Goal: Task Accomplishment & Management: Manage account settings

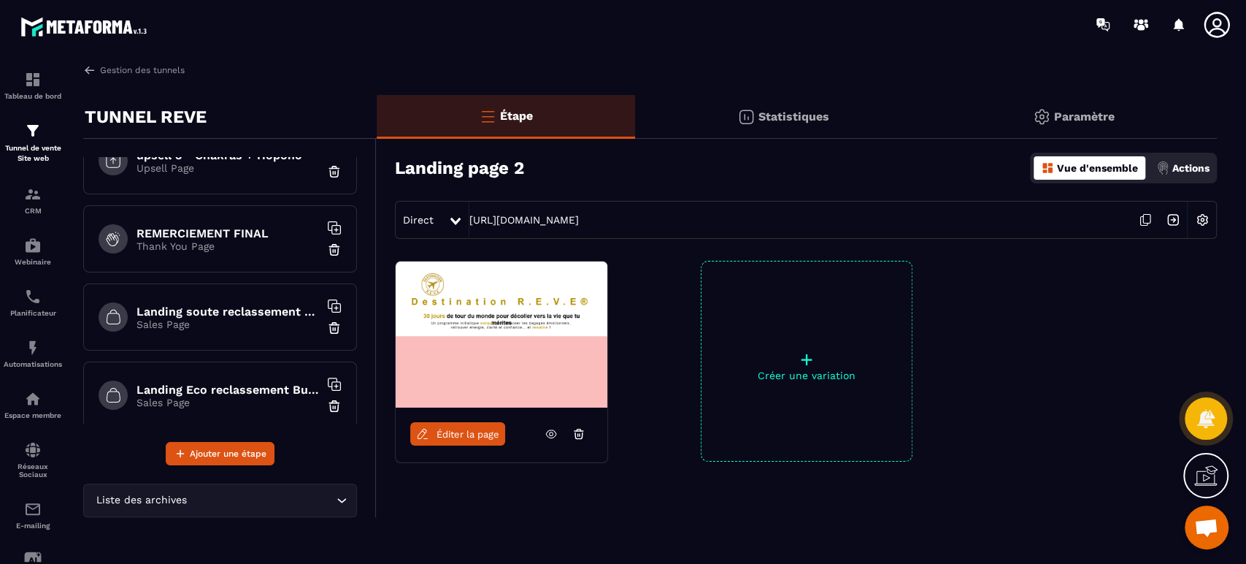
scroll to position [864, 0]
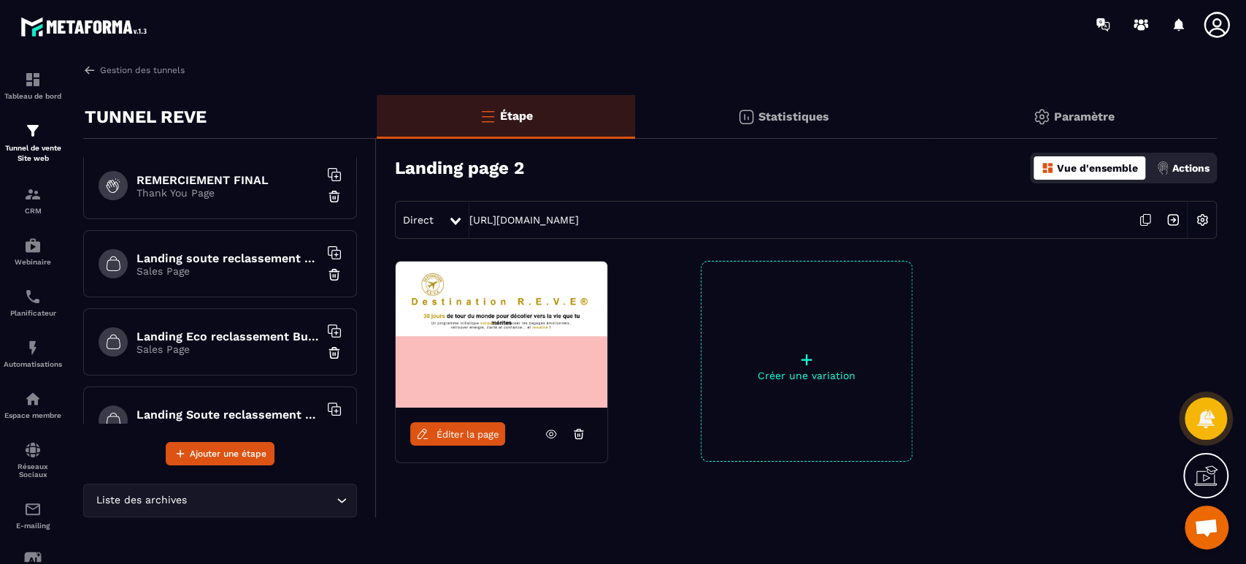
click at [257, 257] on h6 "Landing soute reclassement choix" at bounding box center [228, 258] width 183 height 14
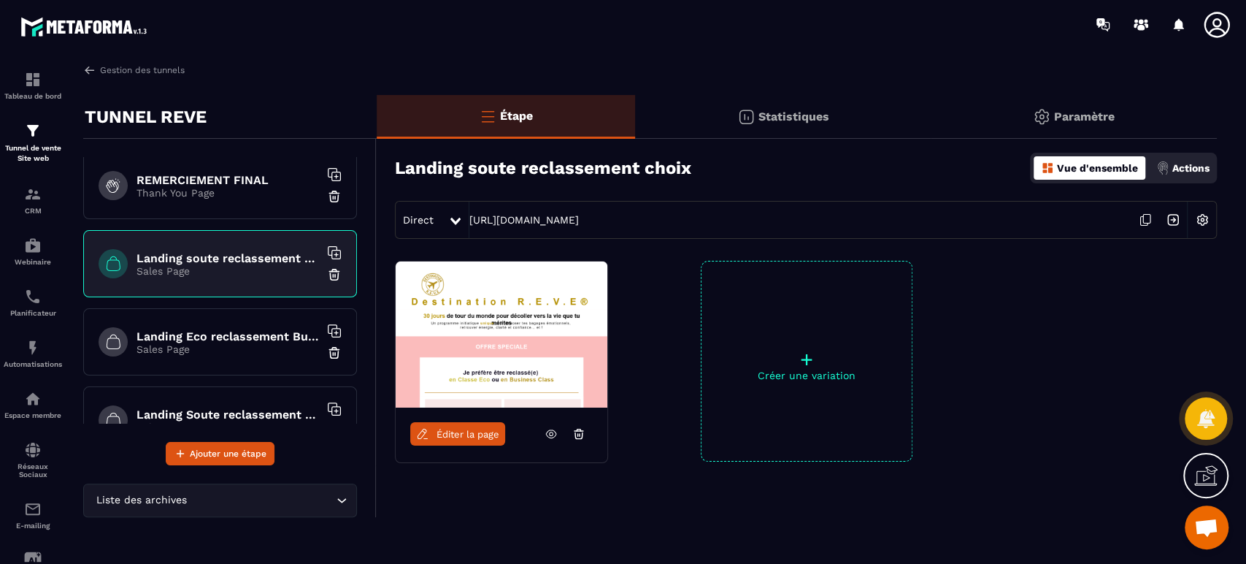
click at [1174, 161] on div "Actions" at bounding box center [1183, 167] width 61 height 23
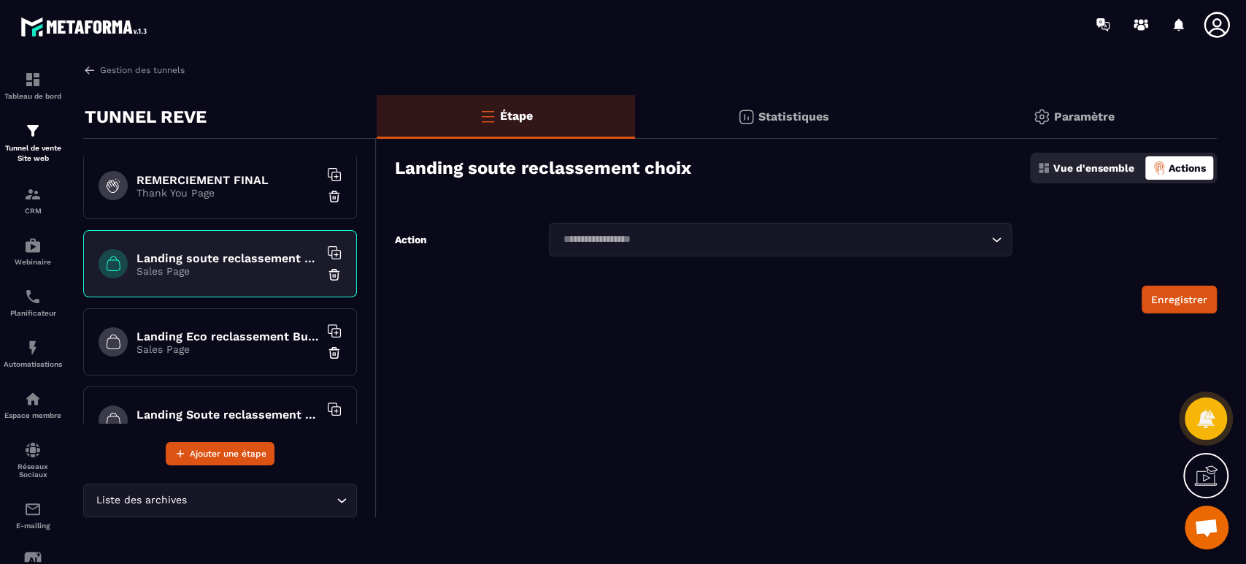
click at [237, 331] on h6 "Landing Eco reclassement Business paiement" at bounding box center [228, 336] width 183 height 14
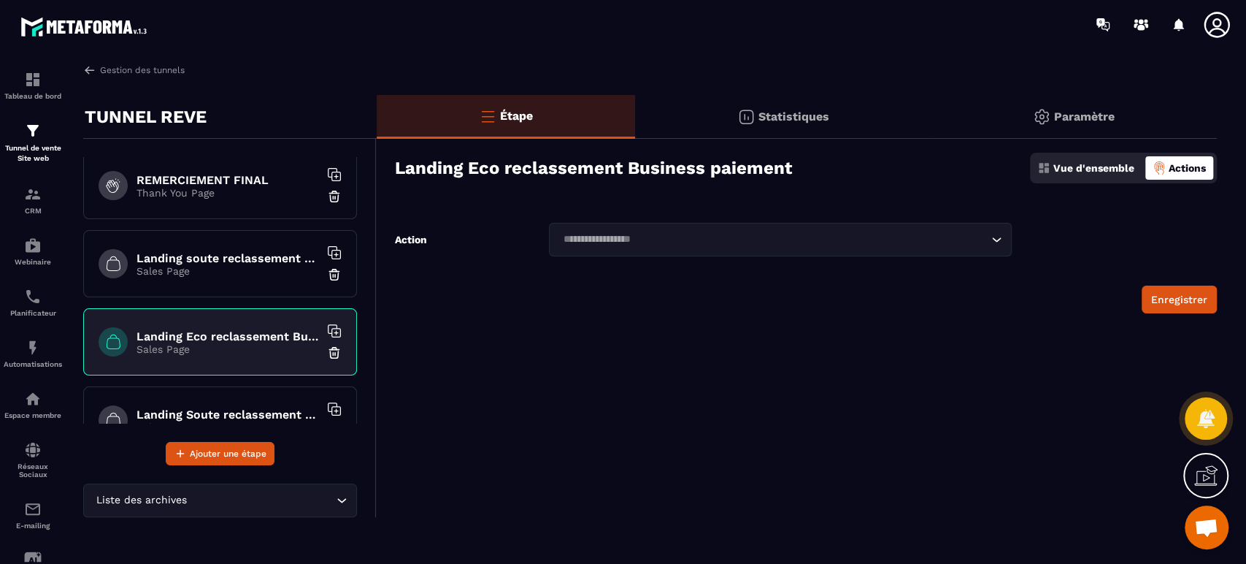
click at [223, 407] on h6 "Landing Soute reclassement Eco paiement" at bounding box center [228, 414] width 183 height 14
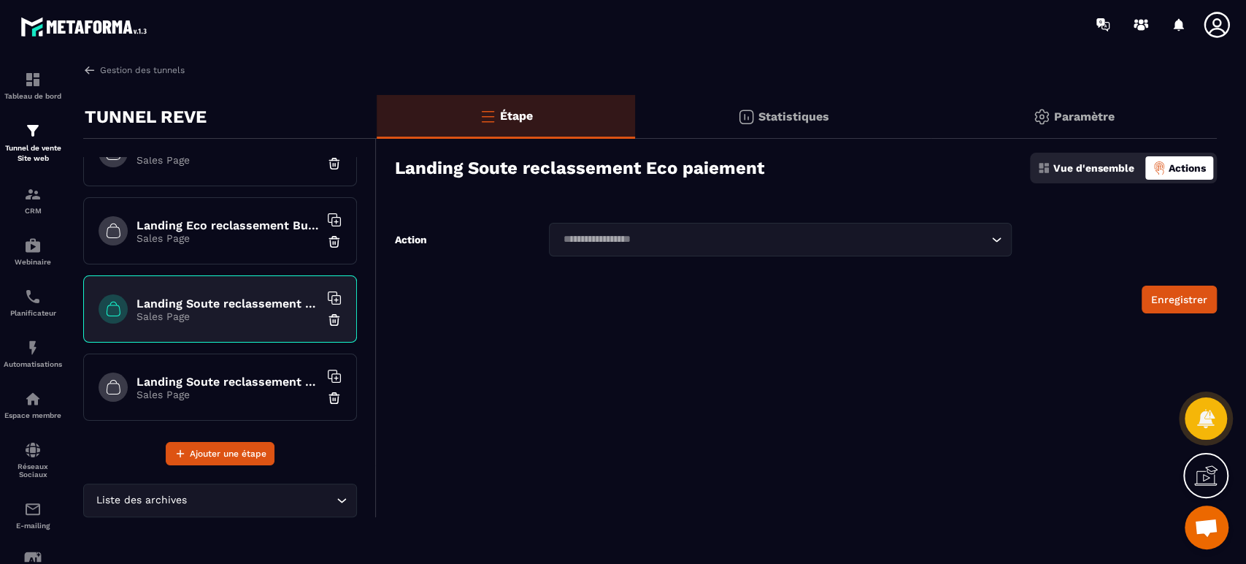
scroll to position [981, 0]
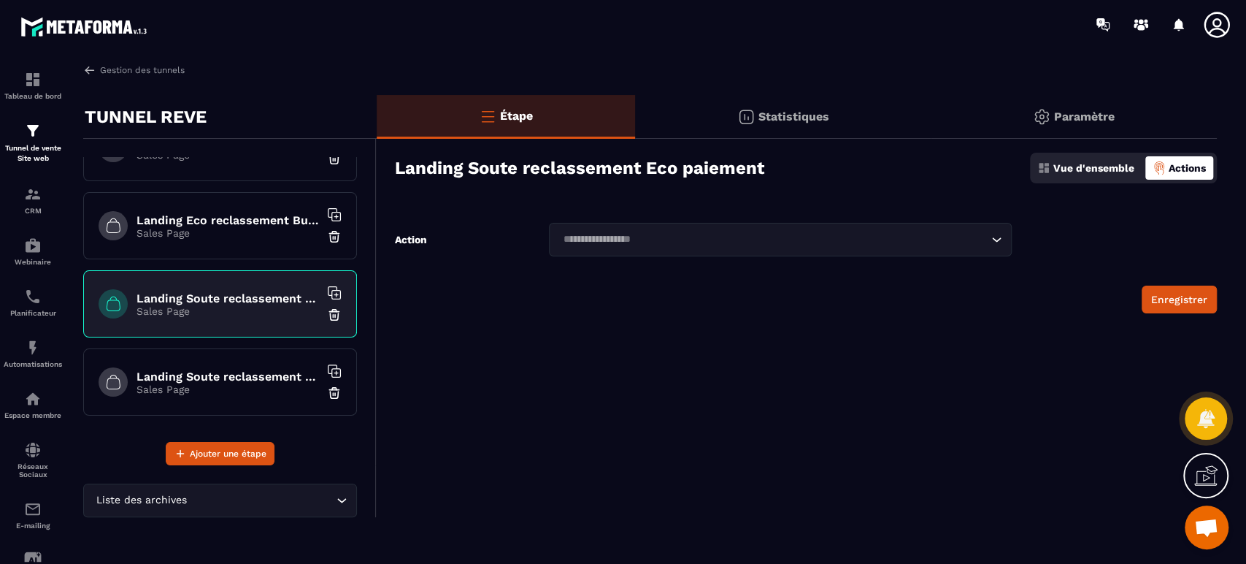
click at [226, 364] on div "Landing Soute reclassement Business paiement Sales Page" at bounding box center [220, 381] width 274 height 67
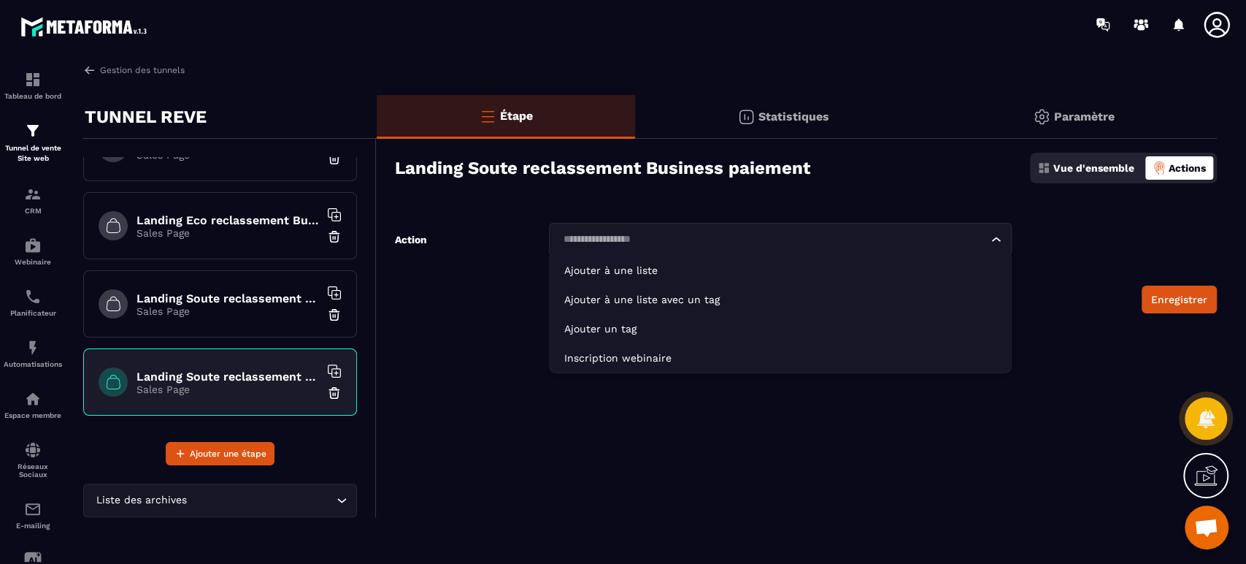
click at [621, 233] on input "Search for option" at bounding box center [773, 239] width 429 height 16
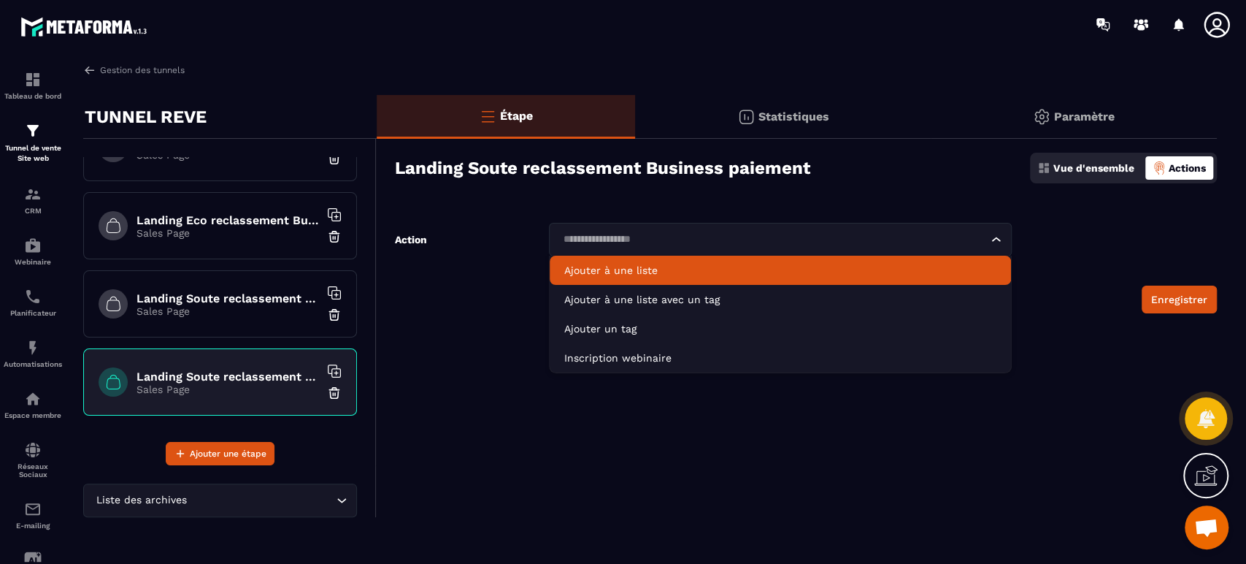
click at [606, 258] on li "Ajouter à une liste" at bounding box center [780, 270] width 461 height 29
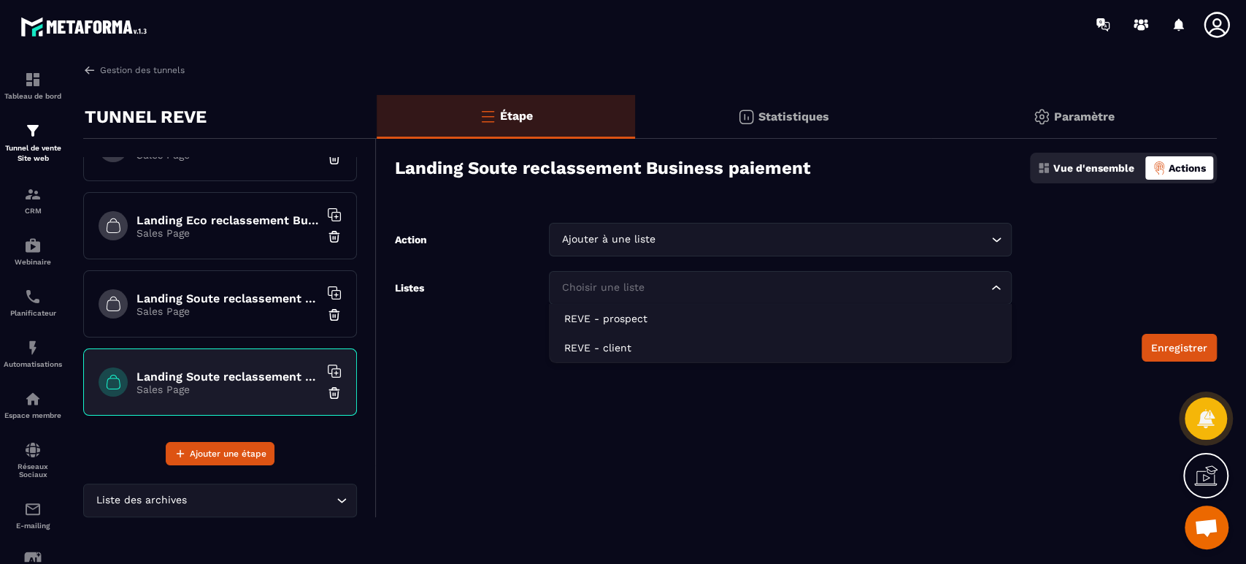
click at [674, 288] on input "Search for option" at bounding box center [773, 288] width 429 height 16
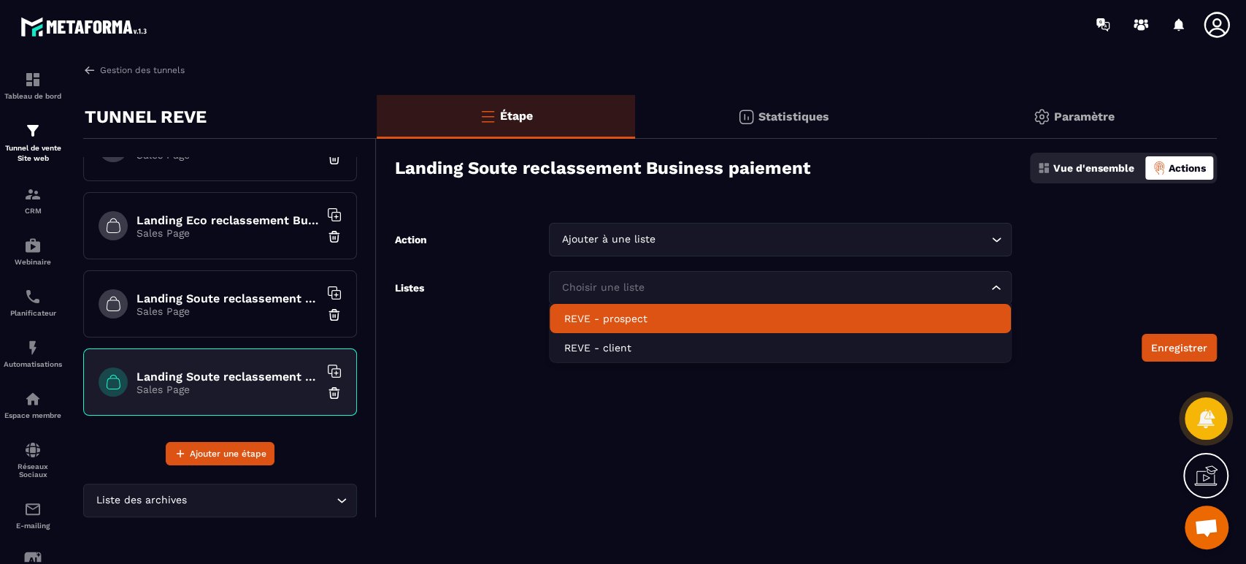
click at [669, 240] on input "Search for option" at bounding box center [823, 239] width 329 height 16
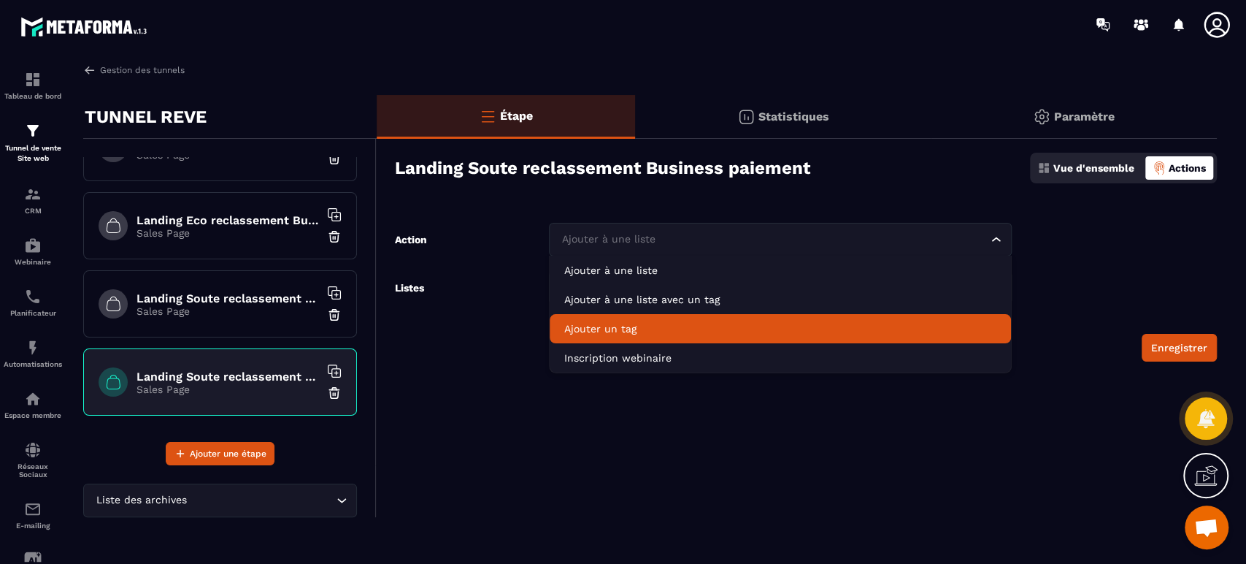
click at [649, 328] on p "Ajouter un tag" at bounding box center [780, 328] width 432 height 15
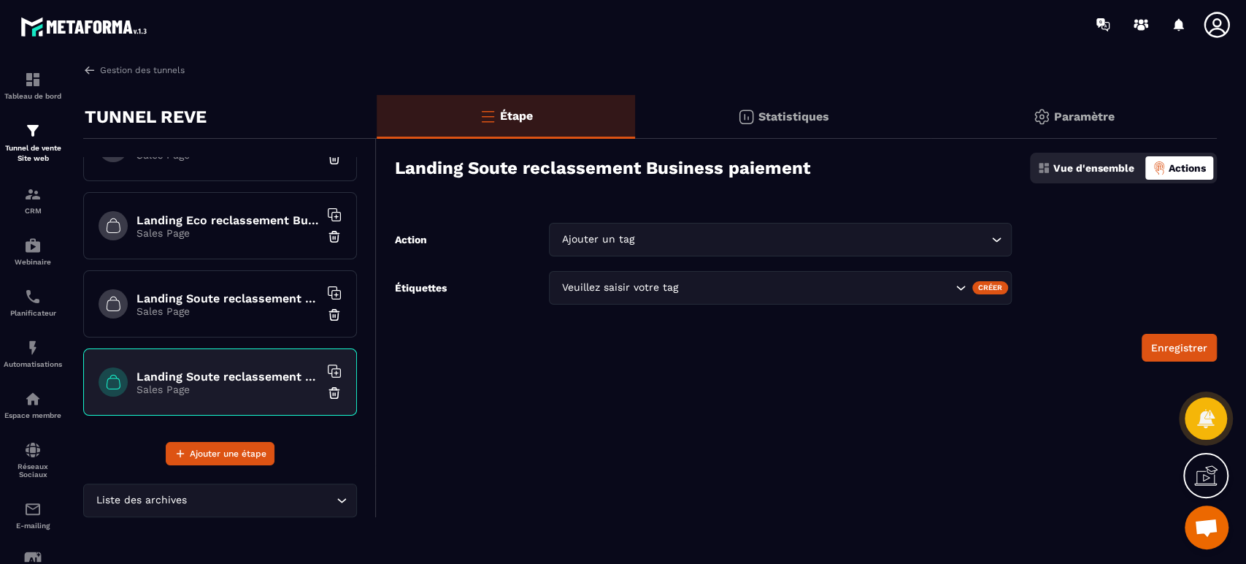
click at [648, 291] on div "Veuillez saisir votre tag" at bounding box center [755, 288] width 396 height 16
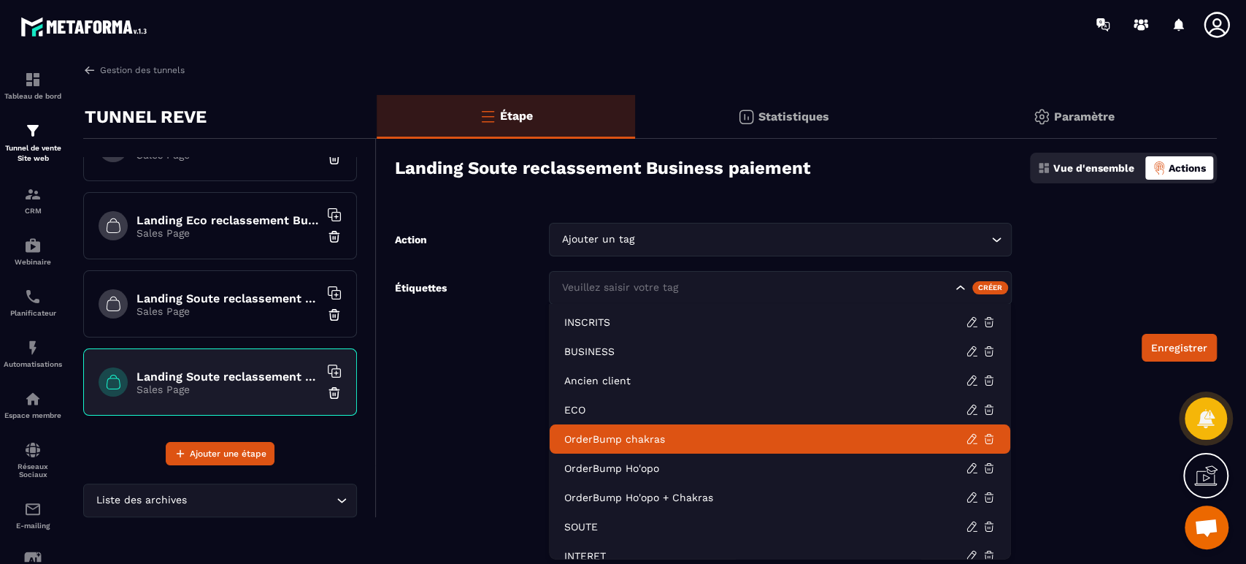
scroll to position [15, 0]
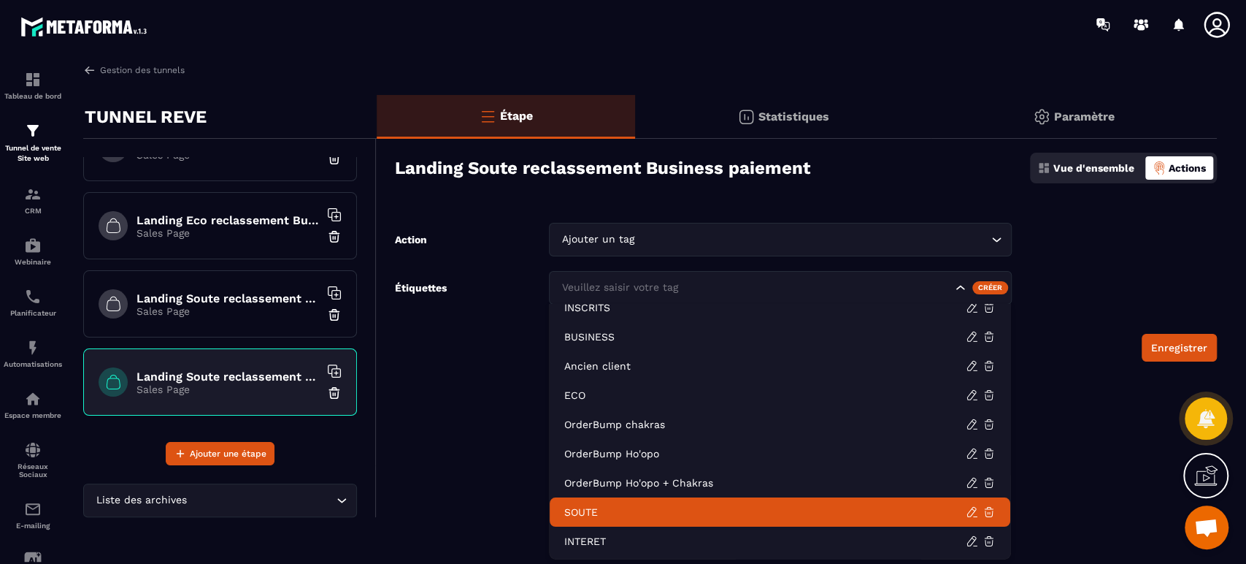
click at [480, 425] on div "Étape Statistiques Paramètre Landing Soute reclassement Business paiement Vue d…" at bounding box center [797, 306] width 840 height 422
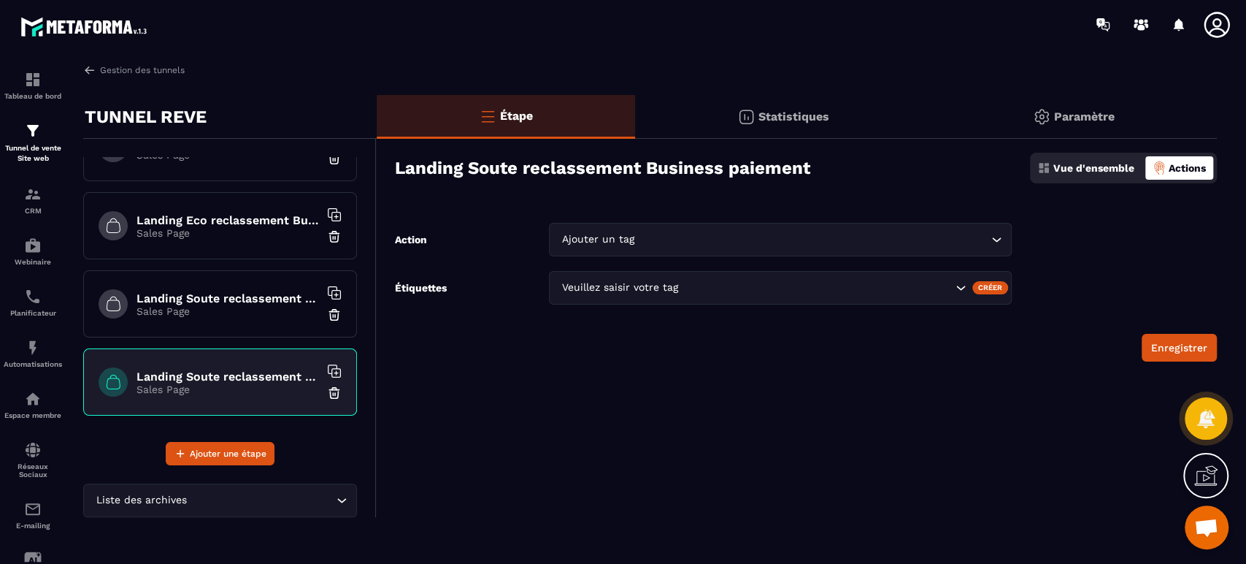
click at [26, 95] on p "Tableau de bord" at bounding box center [33, 96] width 58 height 8
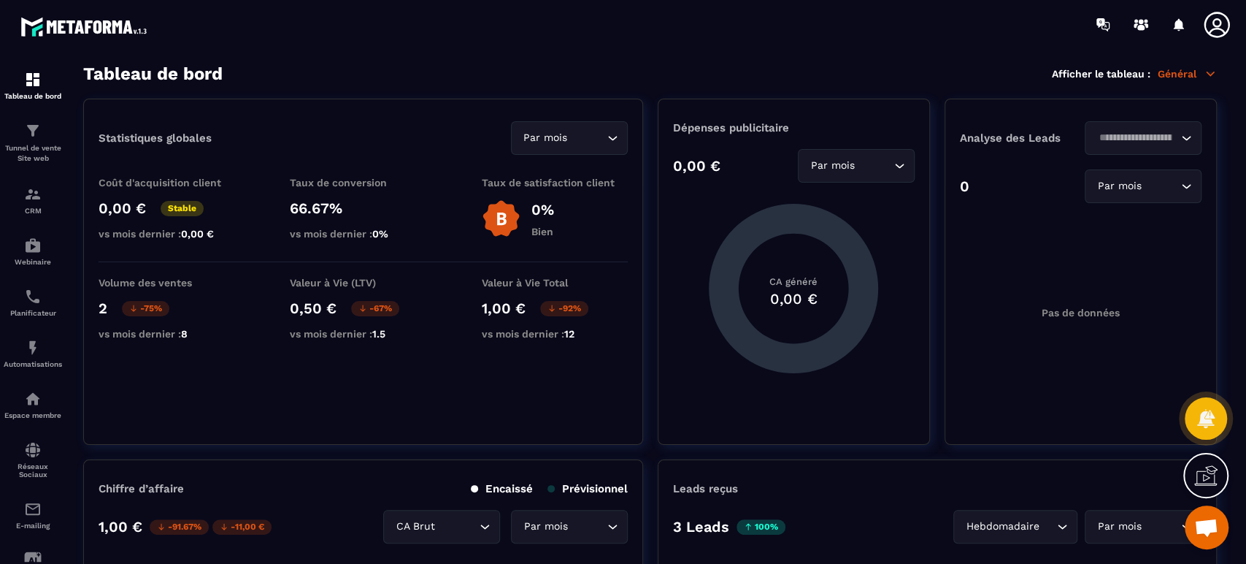
click at [37, 204] on div "CRM" at bounding box center [33, 199] width 58 height 29
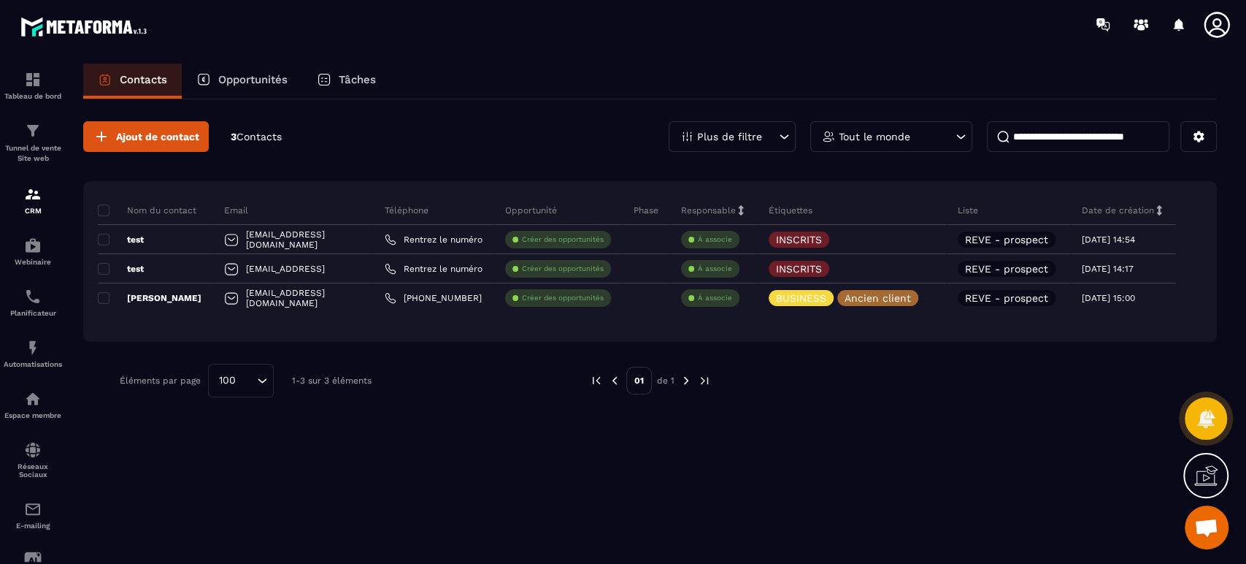
click at [1203, 132] on icon at bounding box center [1198, 136] width 13 height 13
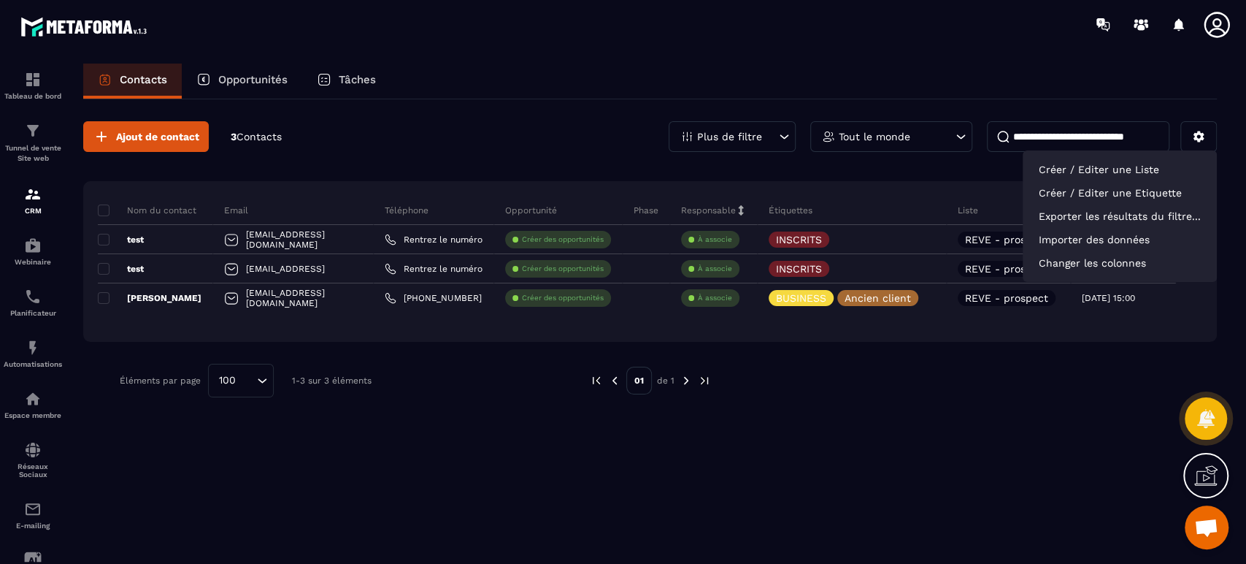
click at [1145, 192] on p "Créer / Editer une Etiquette" at bounding box center [1120, 192] width 180 height 23
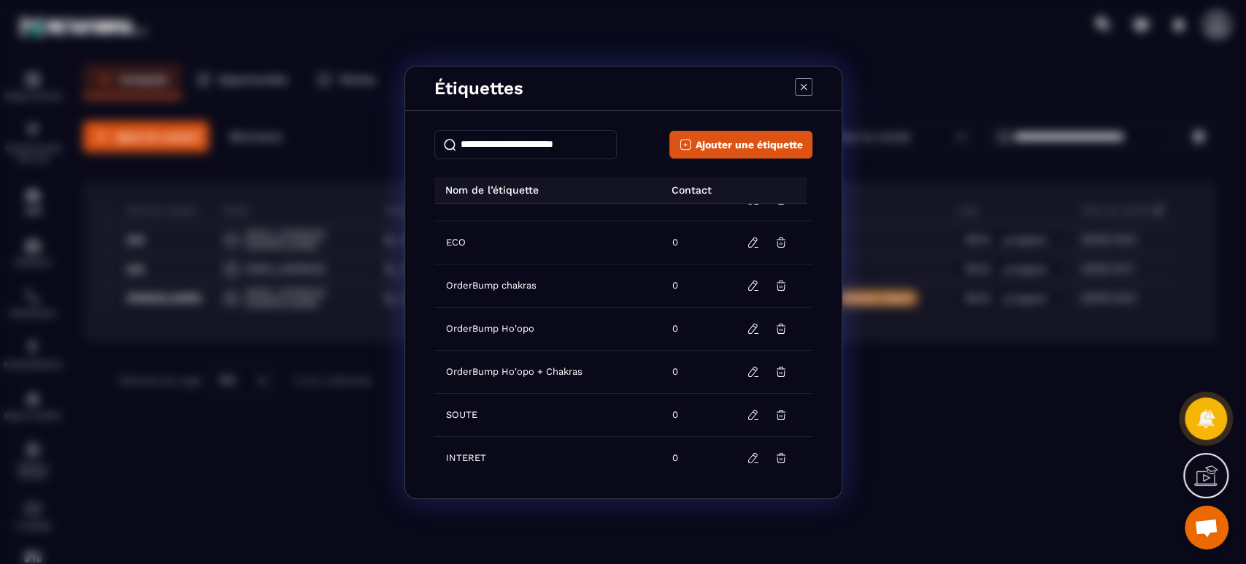
scroll to position [121, 0]
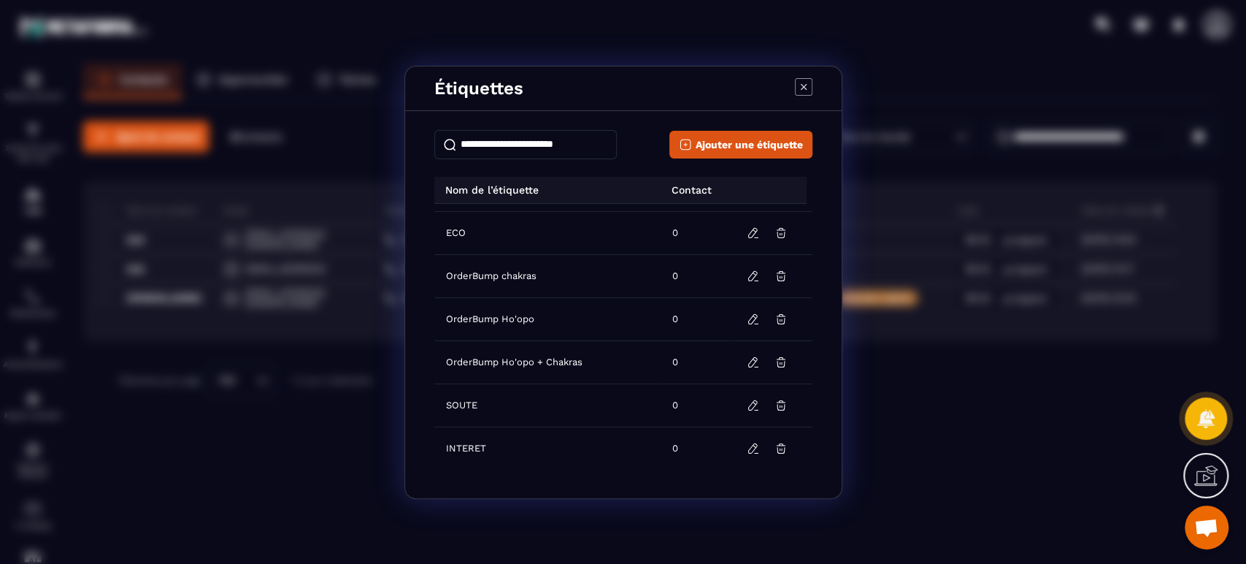
click at [776, 445] on icon "Modal window" at bounding box center [780, 447] width 9 height 9
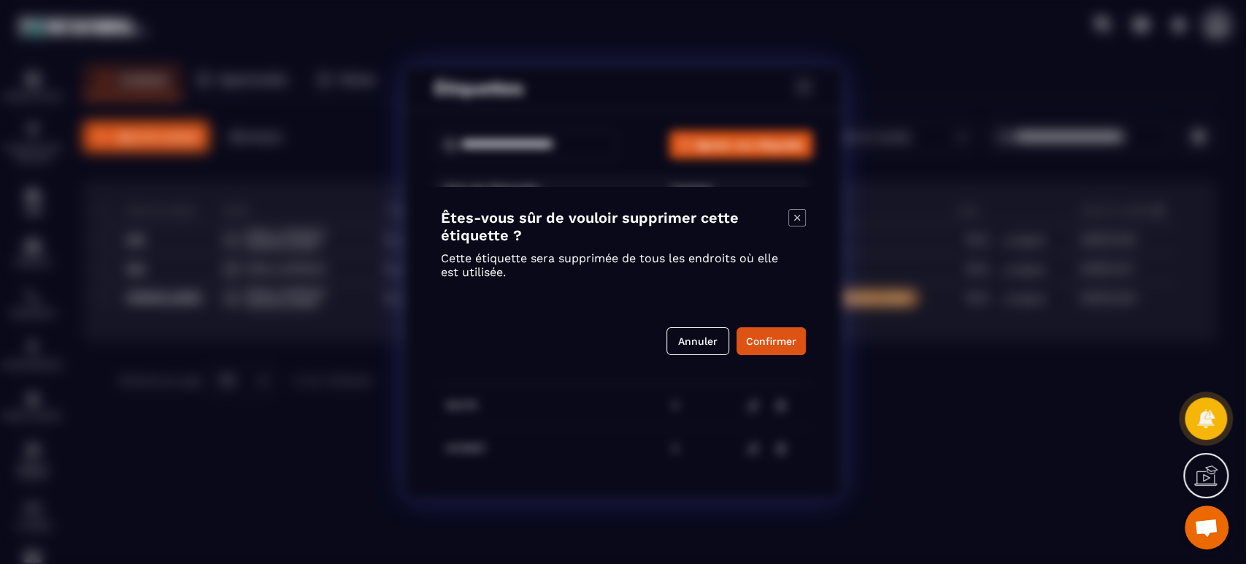
click at [770, 326] on div "Êtes-vous sûr de vouloir supprimer cette étiquette ? Cette étiquette sera suppr…" at bounding box center [623, 282] width 409 height 190
click at [776, 337] on button "Confirmer" at bounding box center [771, 341] width 69 height 28
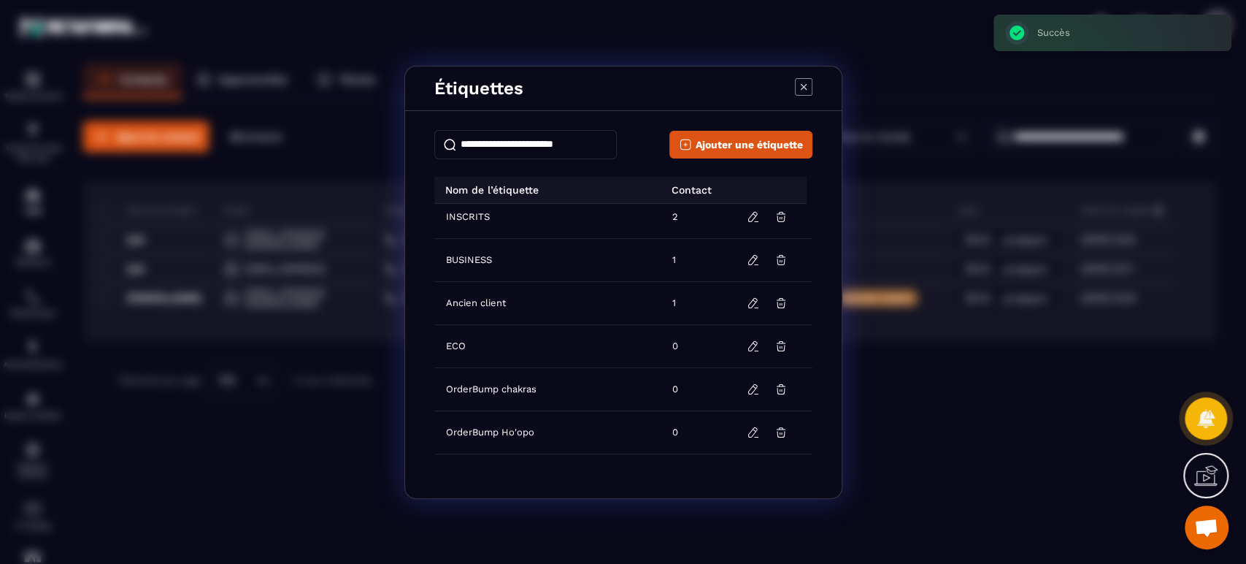
scroll to position [0, 0]
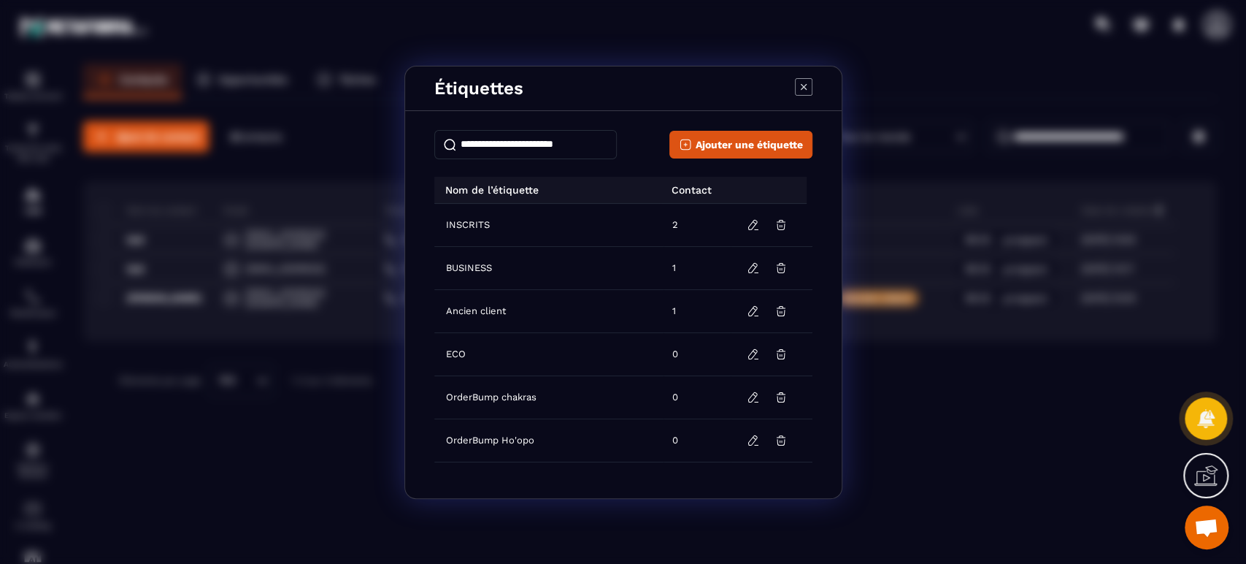
click at [748, 226] on icon "Modal window" at bounding box center [752, 224] width 9 height 9
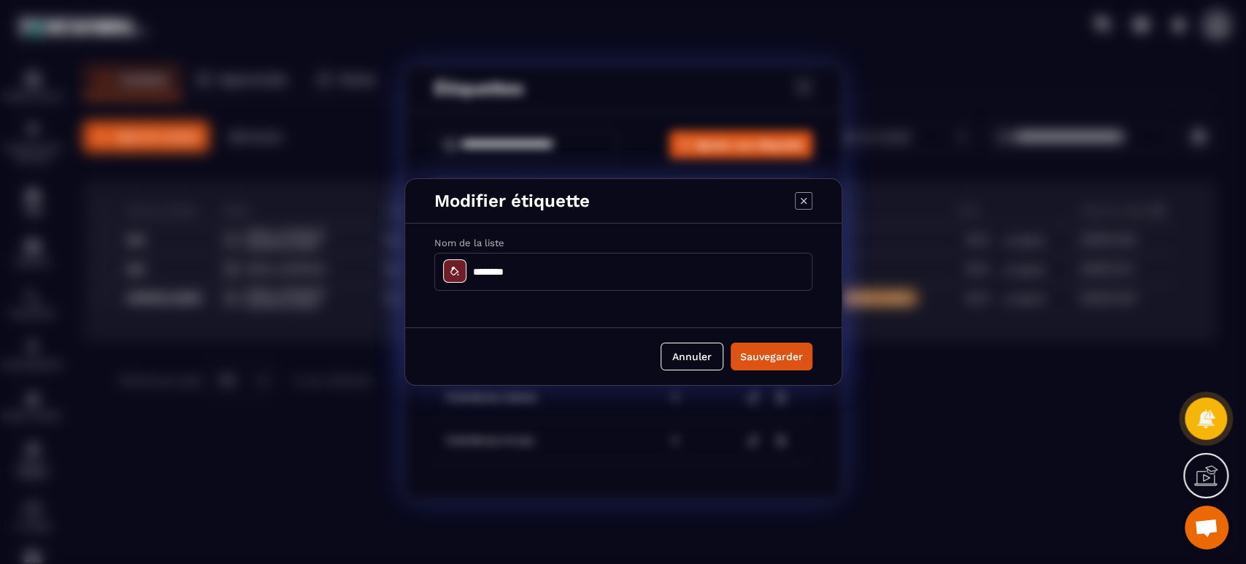
click at [506, 274] on input "********" at bounding box center [623, 272] width 378 height 38
type input "*******"
click at [783, 360] on button "Sauvegarder" at bounding box center [772, 356] width 82 height 28
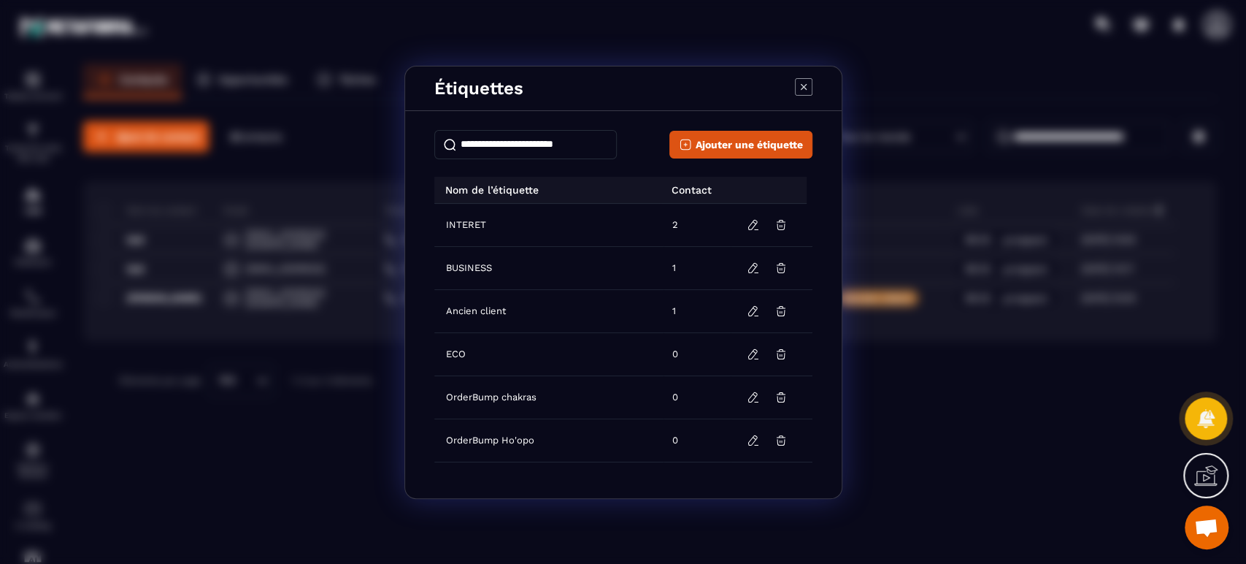
scroll to position [78, 0]
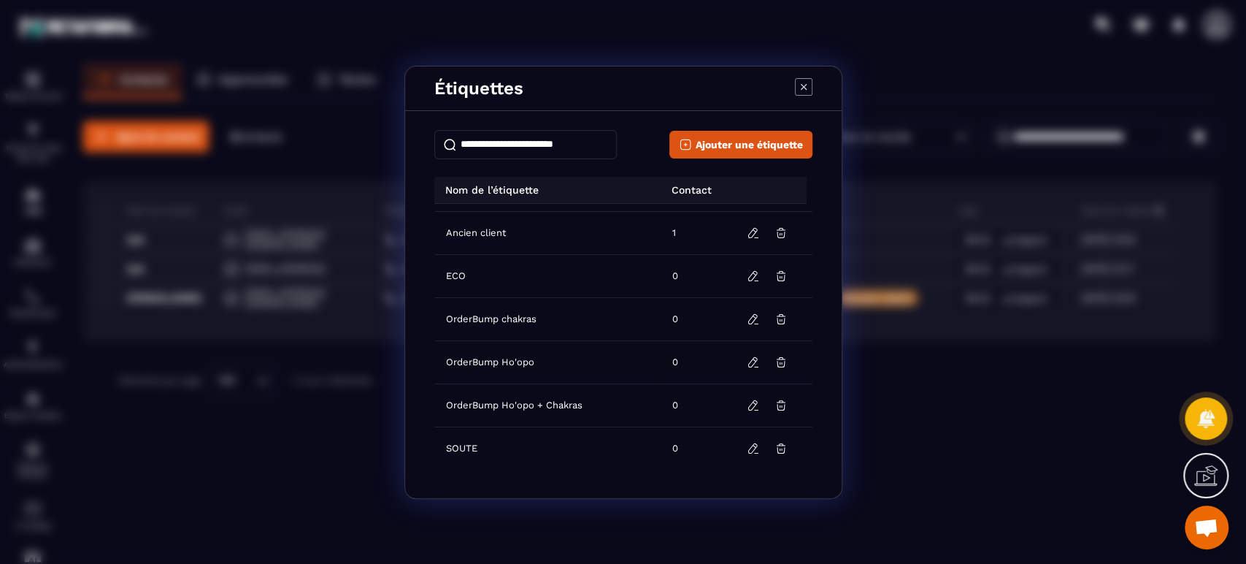
click at [806, 91] on icon "Modal window" at bounding box center [804, 87] width 18 height 18
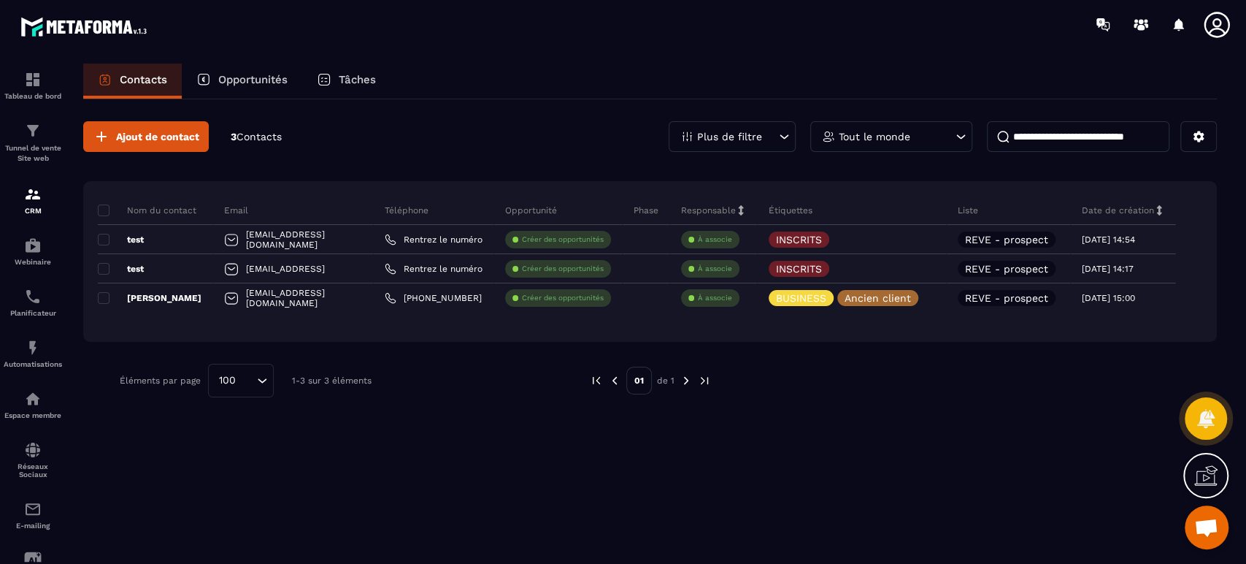
click at [23, 145] on p "Tunnel de vente Site web" at bounding box center [33, 153] width 58 height 20
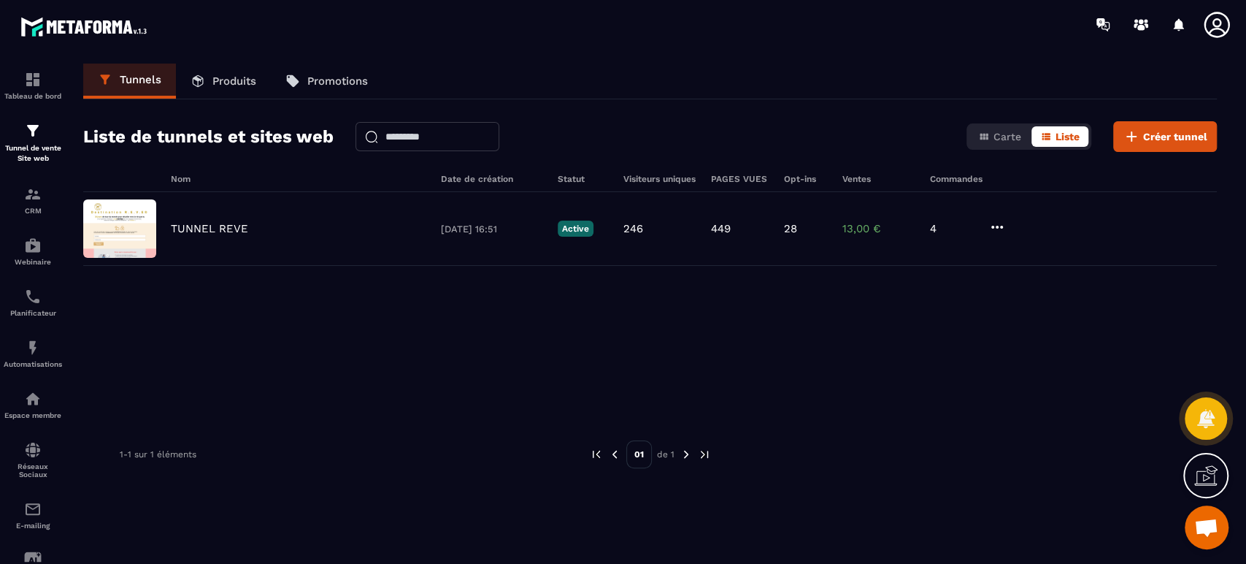
click at [193, 222] on p "TUNNEL REVE" at bounding box center [209, 228] width 77 height 13
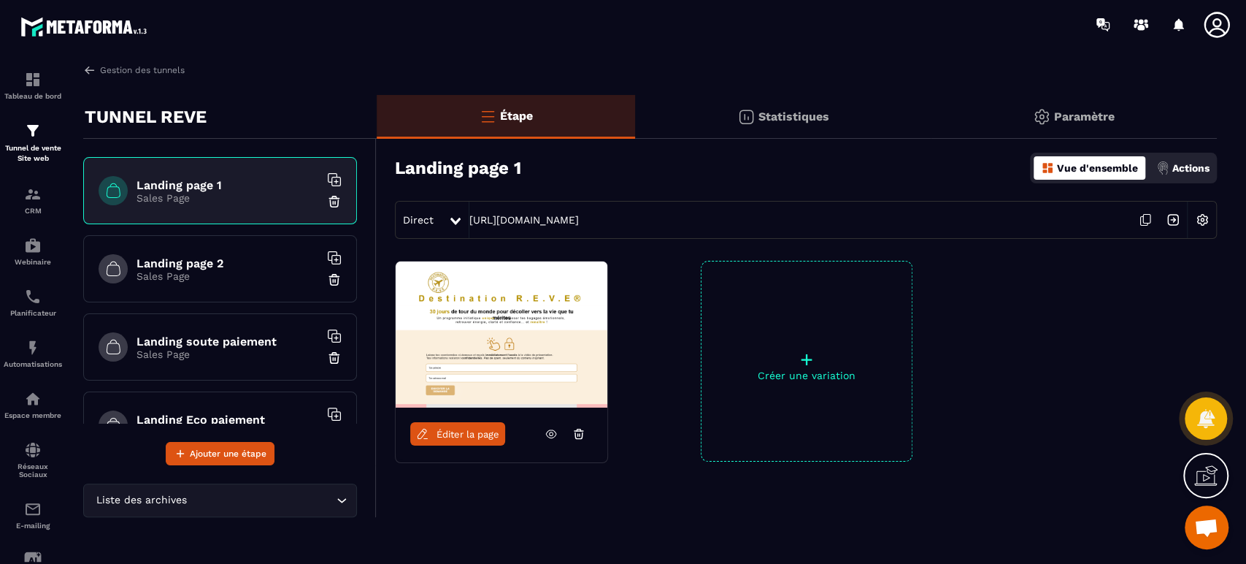
click at [229, 266] on h6 "Landing page 2" at bounding box center [228, 263] width 183 height 14
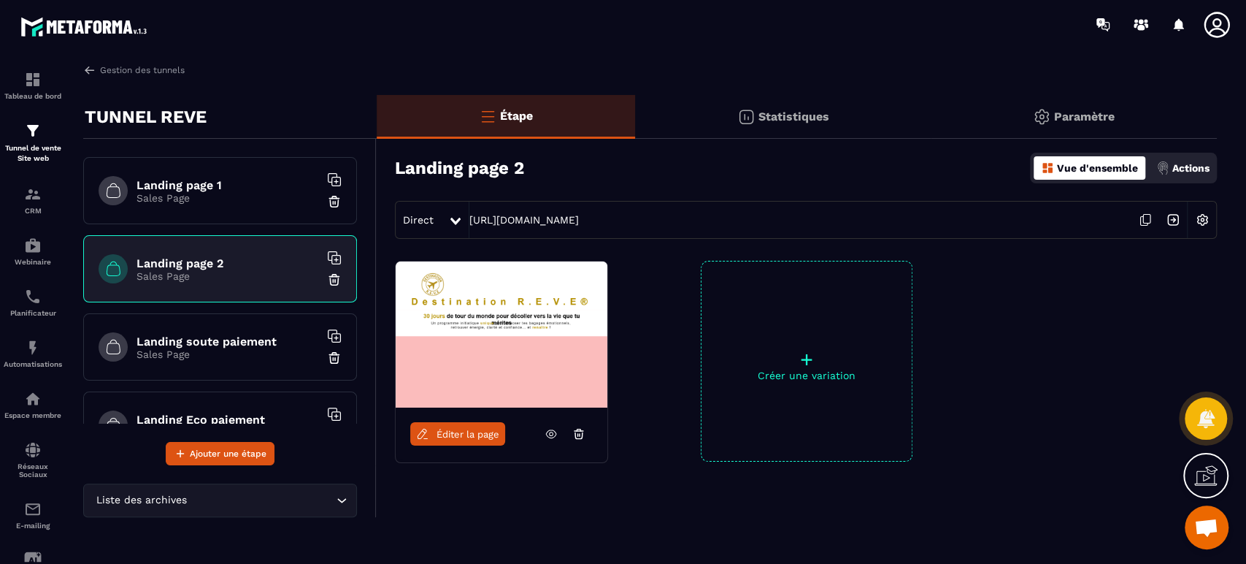
click at [1206, 169] on p "Actions" at bounding box center [1191, 168] width 37 height 12
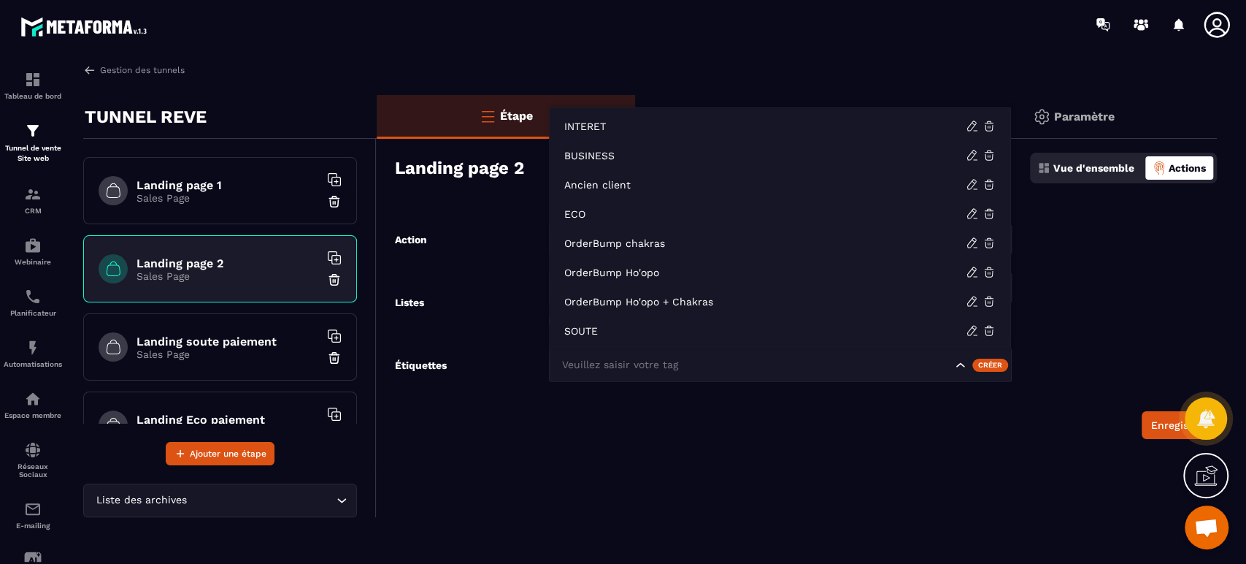
click at [695, 363] on input "Search for option" at bounding box center [756, 365] width 394 height 16
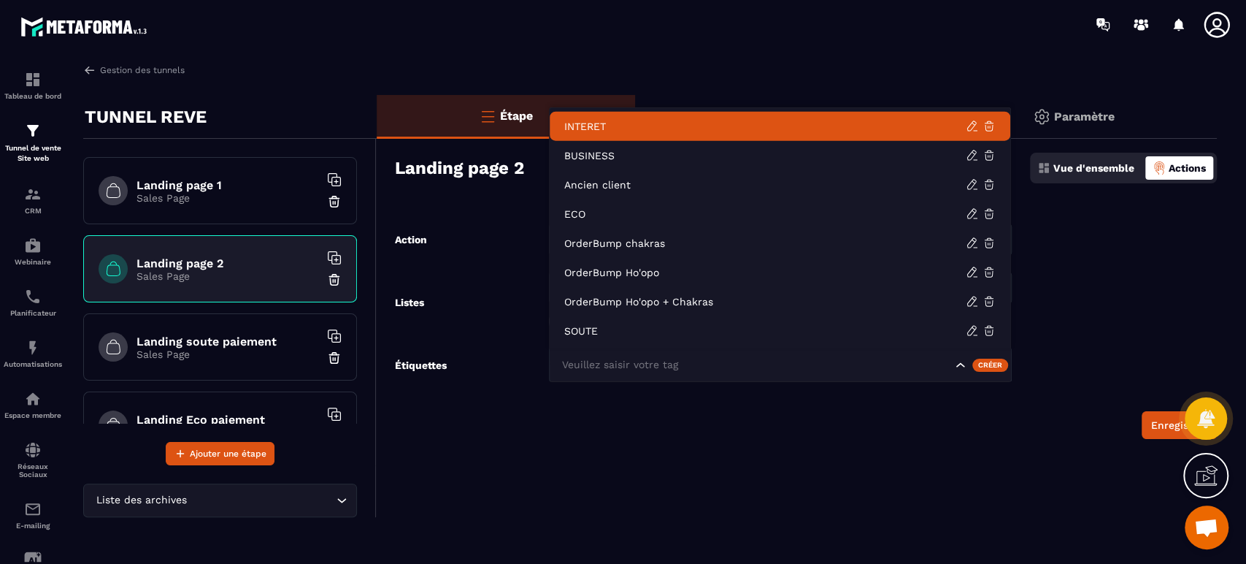
click at [705, 133] on p "INTERET" at bounding box center [765, 126] width 402 height 15
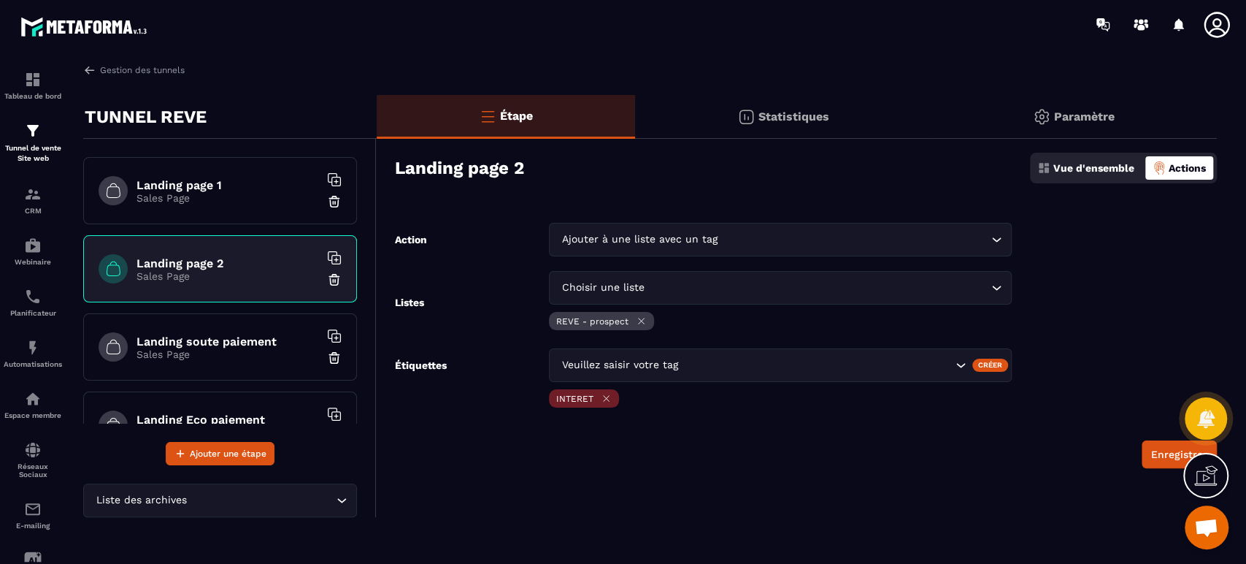
click at [764, 445] on div "Enregistrer" at bounding box center [806, 454] width 822 height 28
click at [1154, 449] on button "Enregistrer" at bounding box center [1179, 454] width 75 height 28
click at [223, 184] on h6 "Landing page 1" at bounding box center [228, 185] width 183 height 14
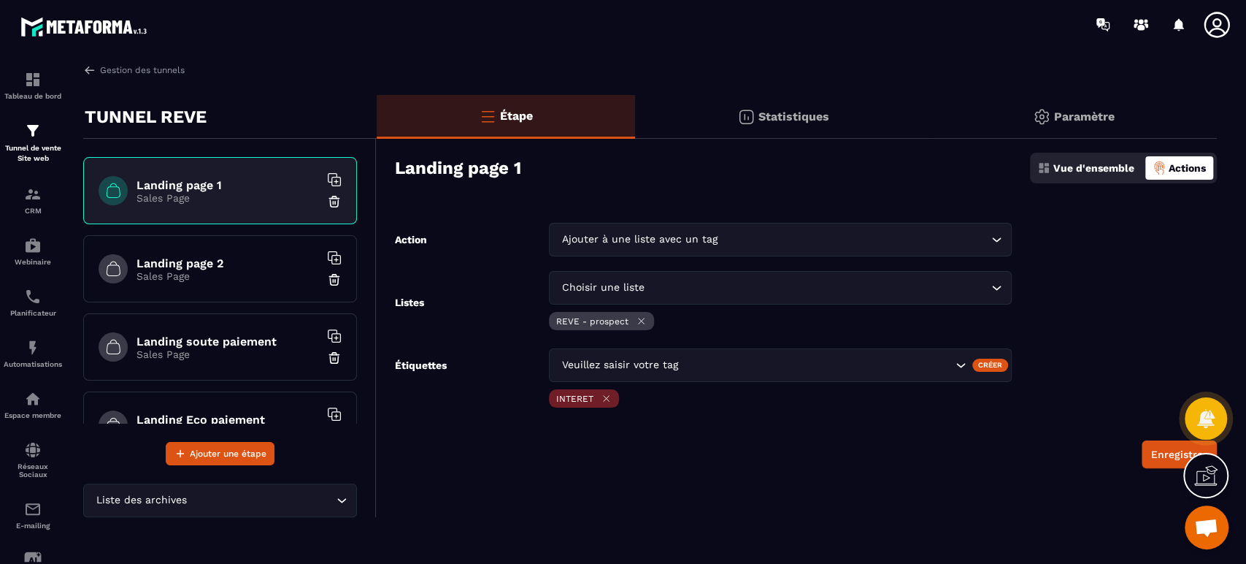
click at [222, 262] on h6 "Landing page 2" at bounding box center [228, 263] width 183 height 14
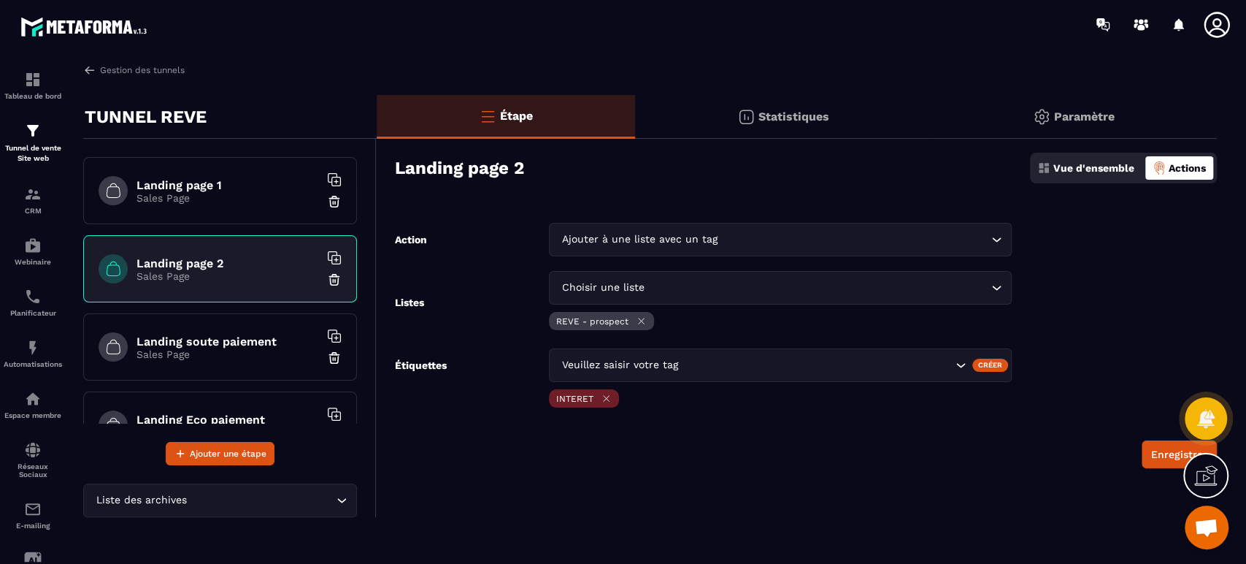
click at [648, 235] on div "Ajouter à une liste avec un tag" at bounding box center [773, 239] width 432 height 16
click at [559, 193] on div "Landing page 2 Vue d'ensemble Actions" at bounding box center [806, 167] width 822 height 51
click at [793, 115] on p "Statistiques" at bounding box center [794, 117] width 71 height 14
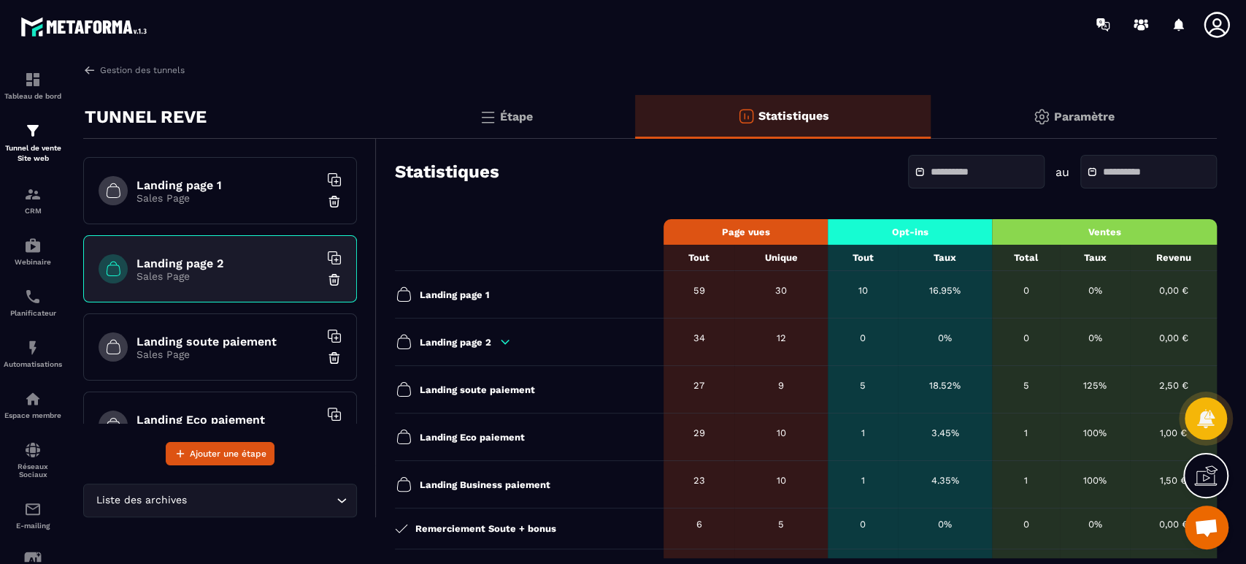
click at [1080, 115] on p "Paramètre" at bounding box center [1084, 117] width 61 height 14
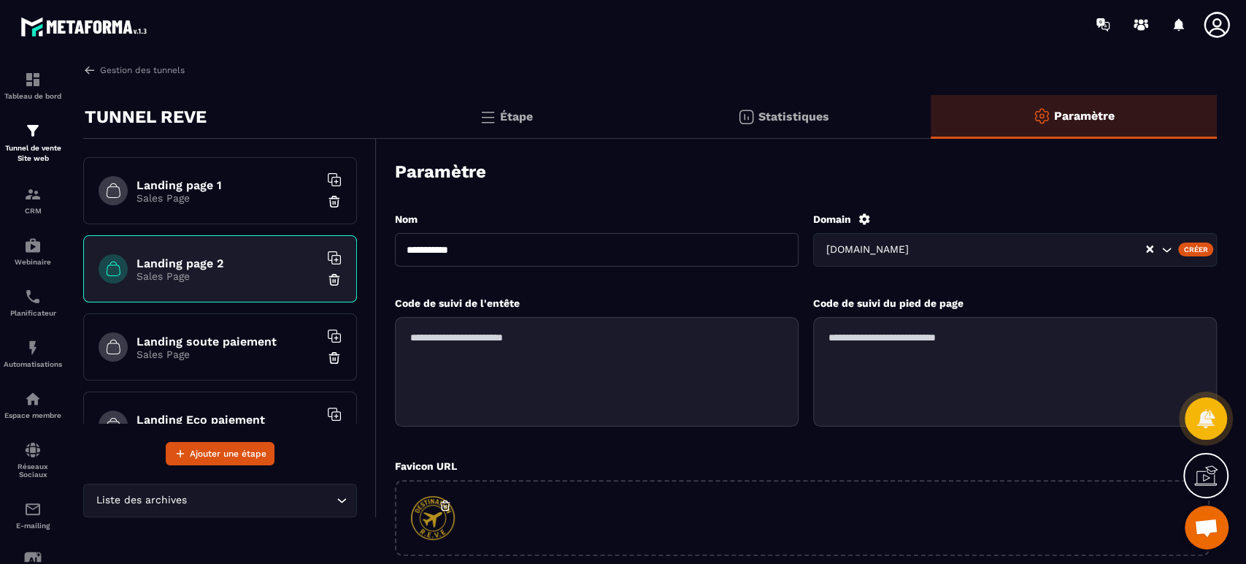
click at [498, 114] on div "Étape" at bounding box center [506, 117] width 258 height 44
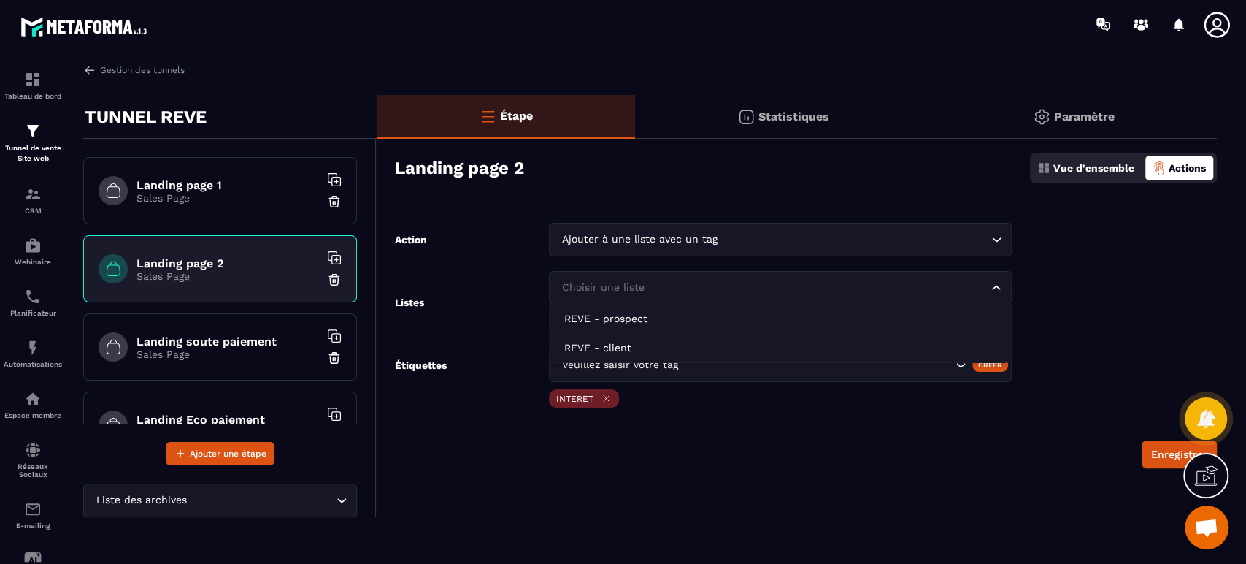
click at [952, 279] on div "Choisir une liste Loading..." at bounding box center [780, 288] width 462 height 34
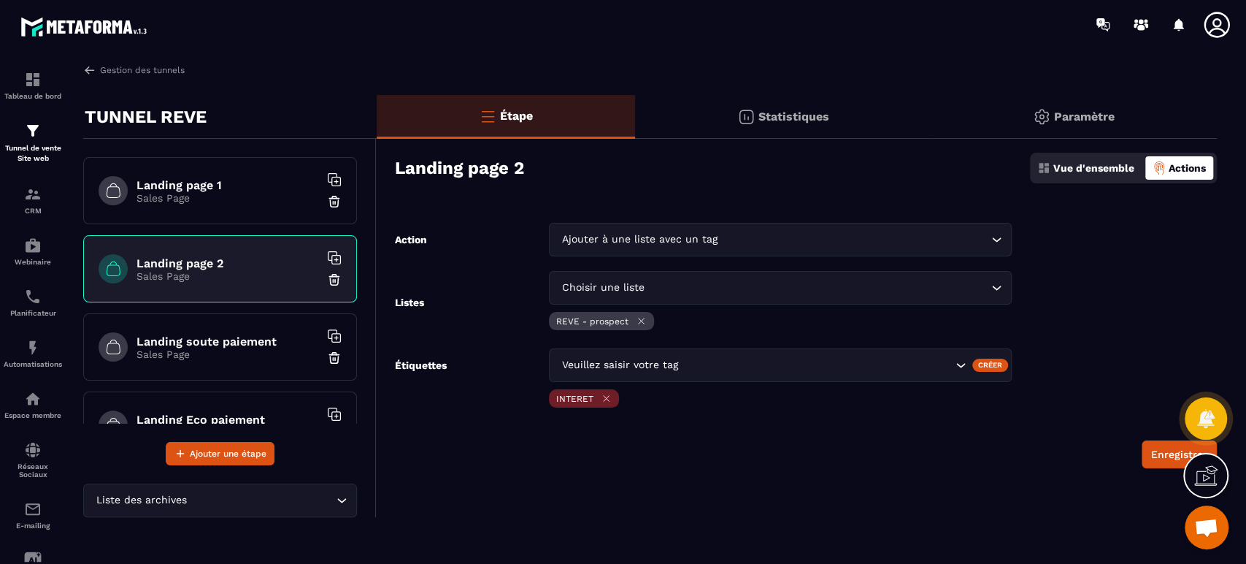
click at [964, 229] on div "Ajouter à une liste avec un tag Loading..." at bounding box center [780, 240] width 462 height 34
click at [905, 196] on div "Étape Statistiques Paramètre Landing page 2 Vue d'ensemble Actions Action Ajout…" at bounding box center [797, 306] width 840 height 422
click at [737, 220] on div "Étape Statistiques Paramètre Landing page 2 Vue d'ensemble Actions Action Ajout…" at bounding box center [797, 306] width 840 height 422
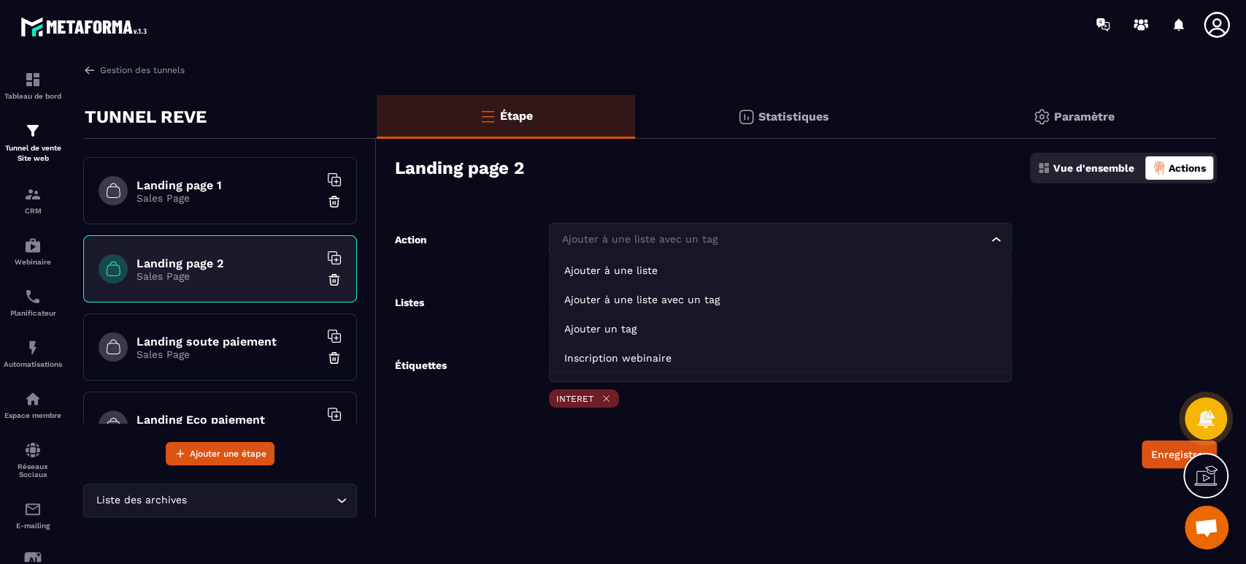
click at [731, 231] on div "Ajouter à une liste avec un tag Loading..." at bounding box center [780, 240] width 462 height 34
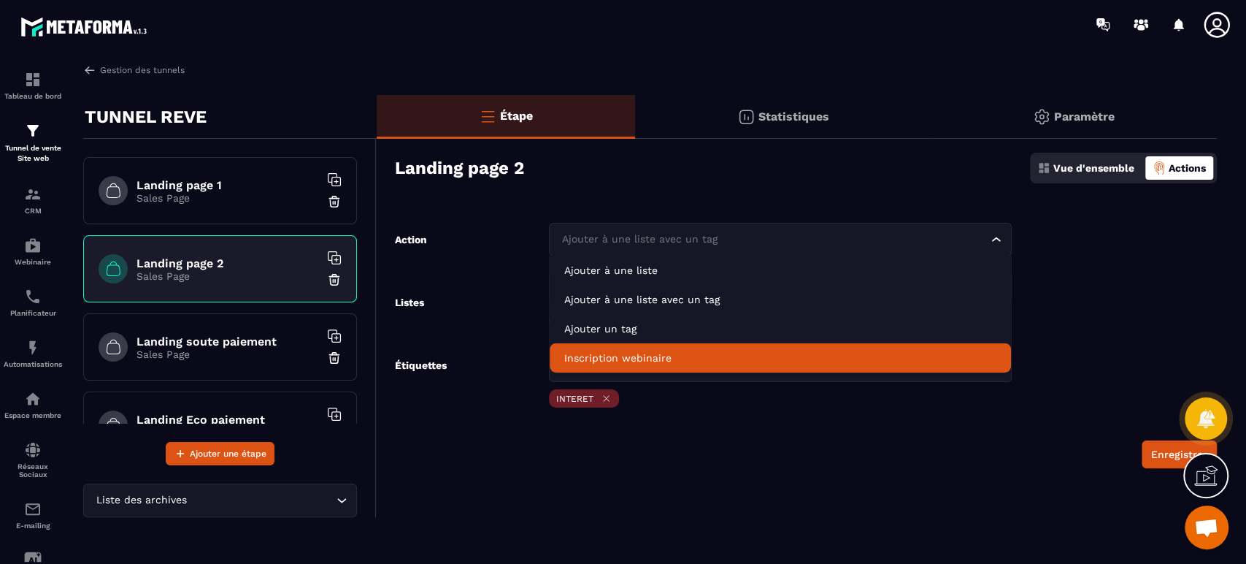
click at [672, 353] on p "Inscription webinaire" at bounding box center [780, 357] width 432 height 15
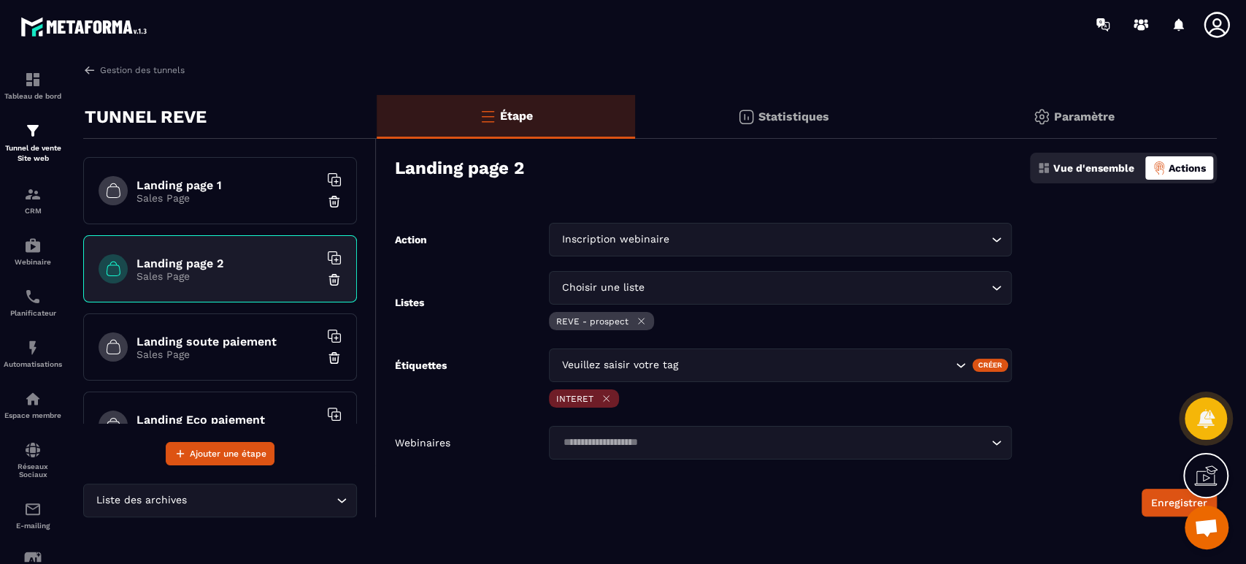
click at [726, 444] on input "Search for option" at bounding box center [773, 442] width 429 height 16
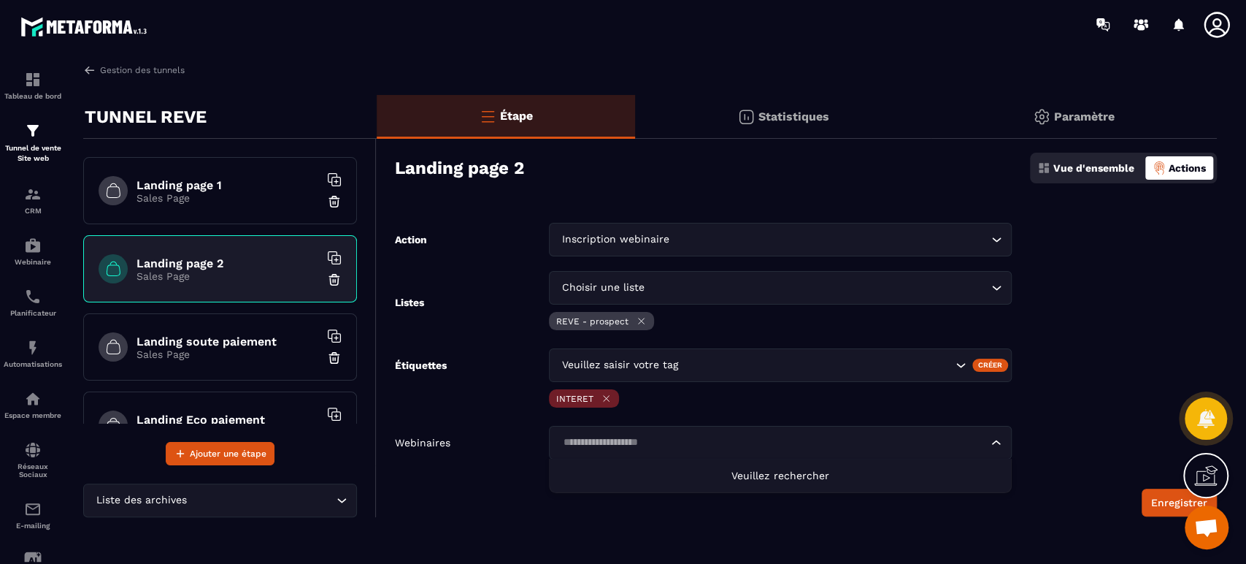
click at [726, 445] on input "Search for option" at bounding box center [773, 442] width 429 height 16
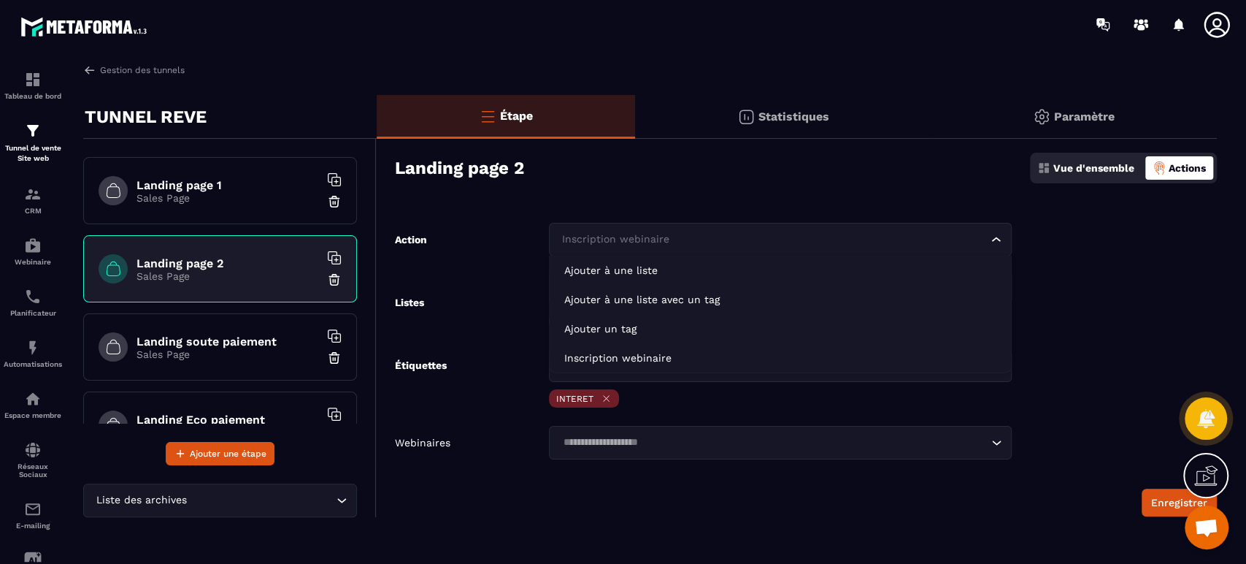
click at [686, 231] on div "Inscription webinaire Loading..." at bounding box center [780, 240] width 462 height 34
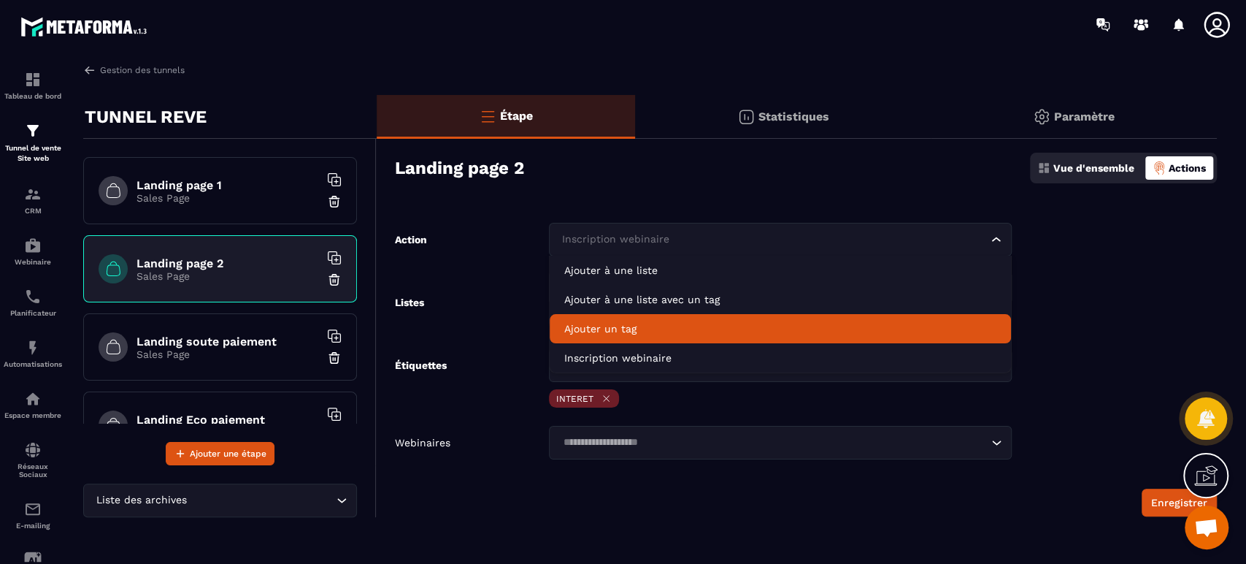
click at [678, 330] on p "Ajouter un tag" at bounding box center [780, 328] width 432 height 15
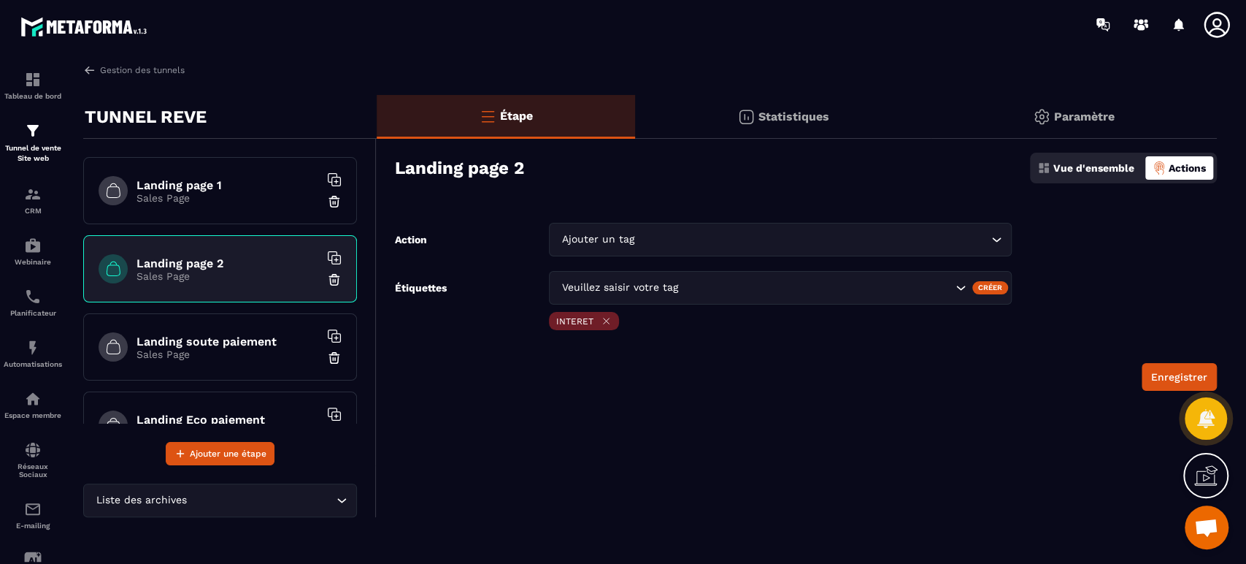
click at [1153, 374] on button "Enregistrer" at bounding box center [1179, 377] width 75 height 28
click at [177, 185] on h6 "Landing page 1" at bounding box center [228, 185] width 183 height 14
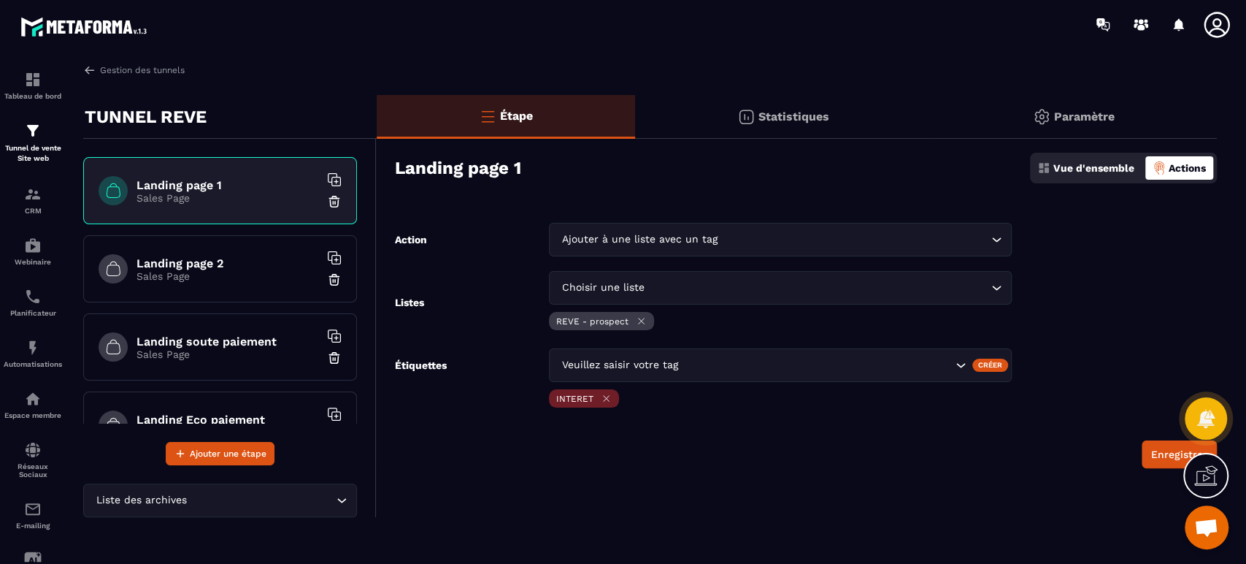
click at [34, 141] on div "Tunnel de vente Site web" at bounding box center [33, 143] width 58 height 42
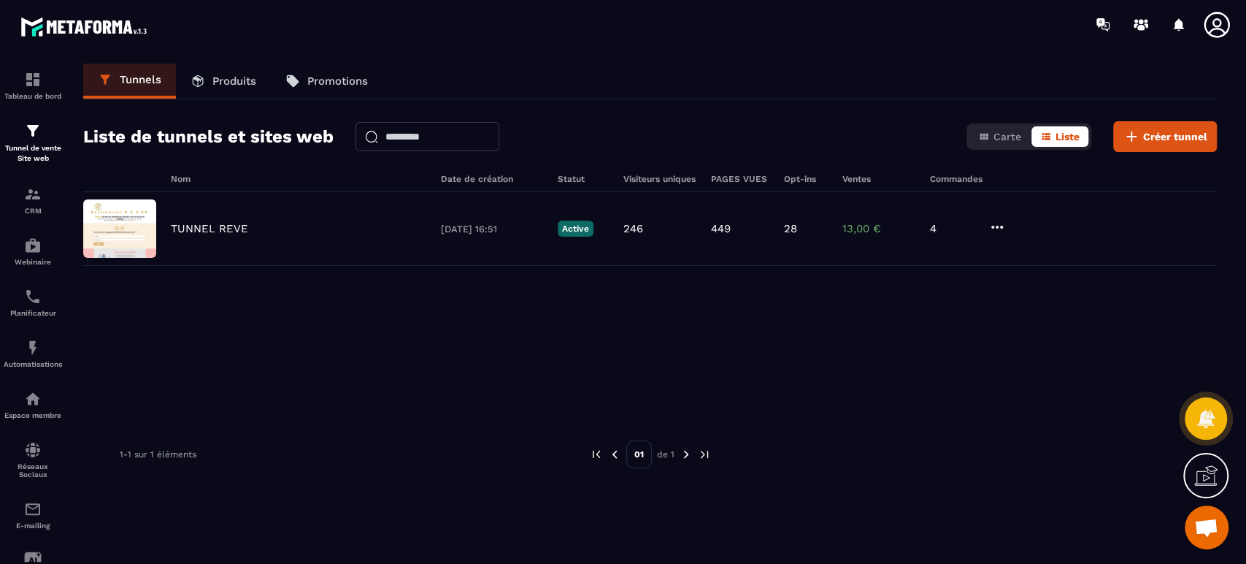
click at [0, 0] on img at bounding box center [0, 0] width 0 height 0
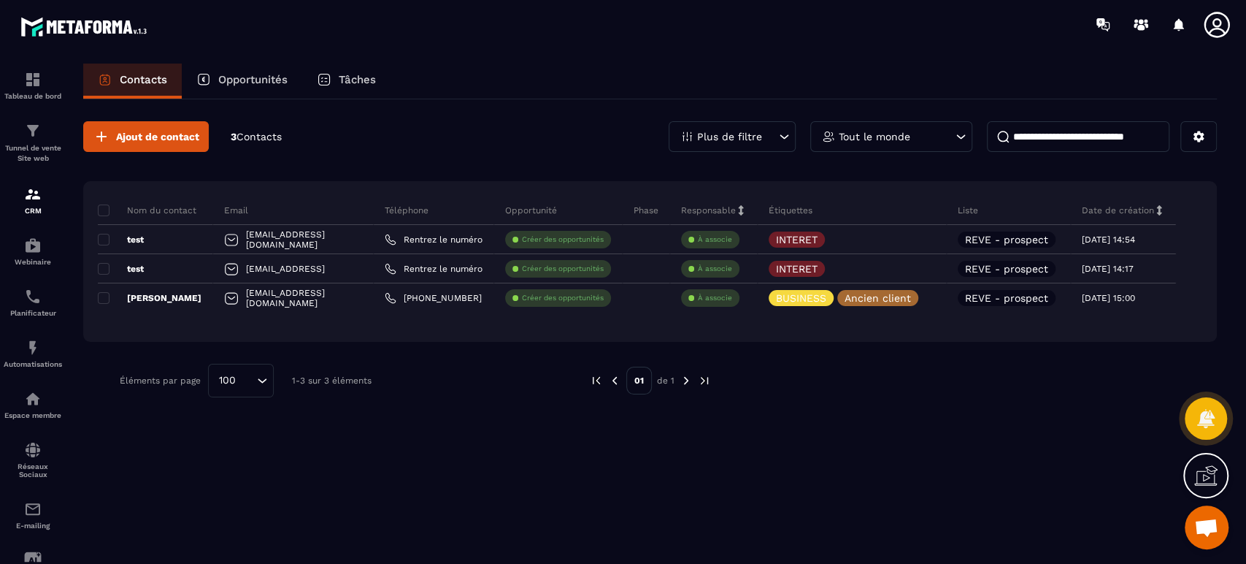
click at [0, 0] on img at bounding box center [0, 0] width 0 height 0
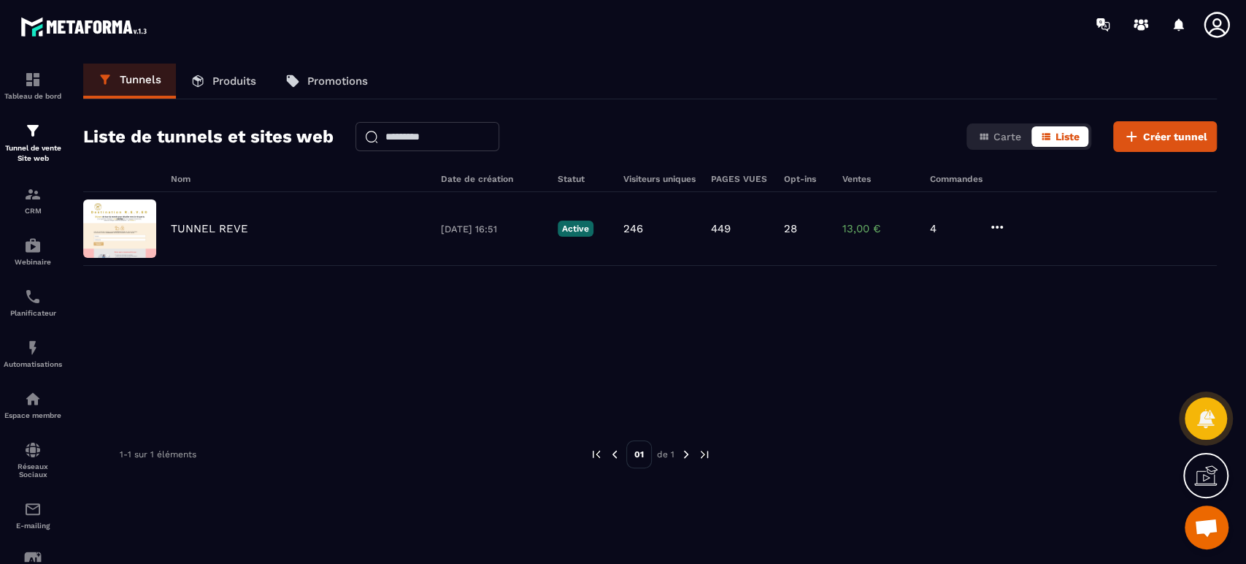
click at [246, 230] on div "TUNNEL REVE" at bounding box center [299, 228] width 256 height 13
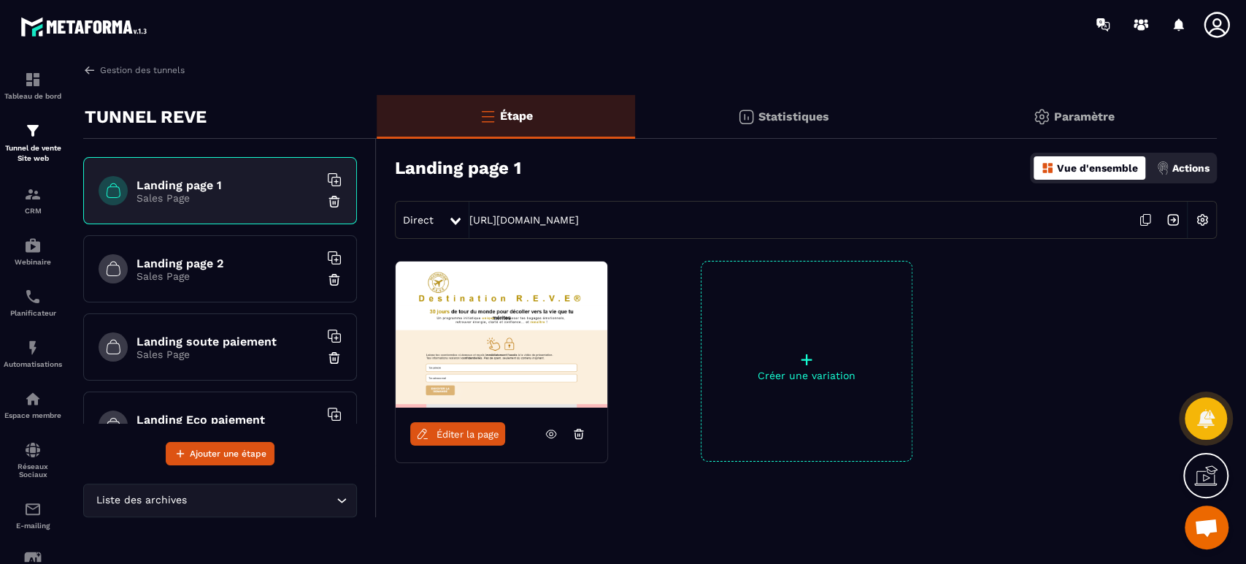
click at [1150, 218] on icon at bounding box center [1146, 219] width 7 height 9
click at [0, 0] on img at bounding box center [0, 0] width 0 height 0
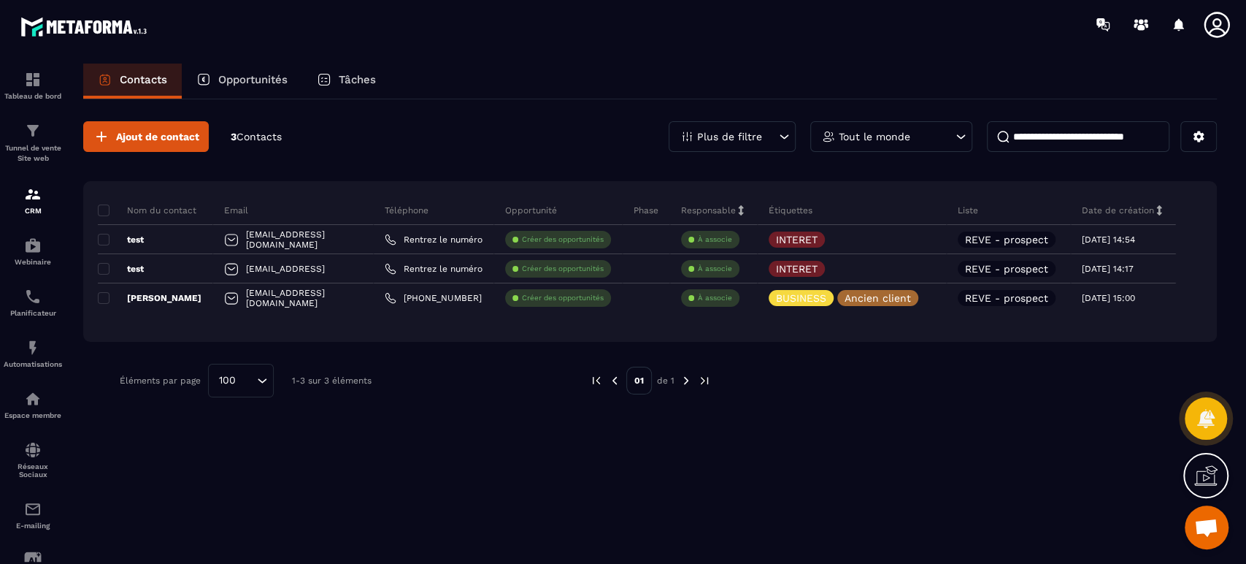
click at [0, 0] on icon at bounding box center [0, 0] width 0 height 0
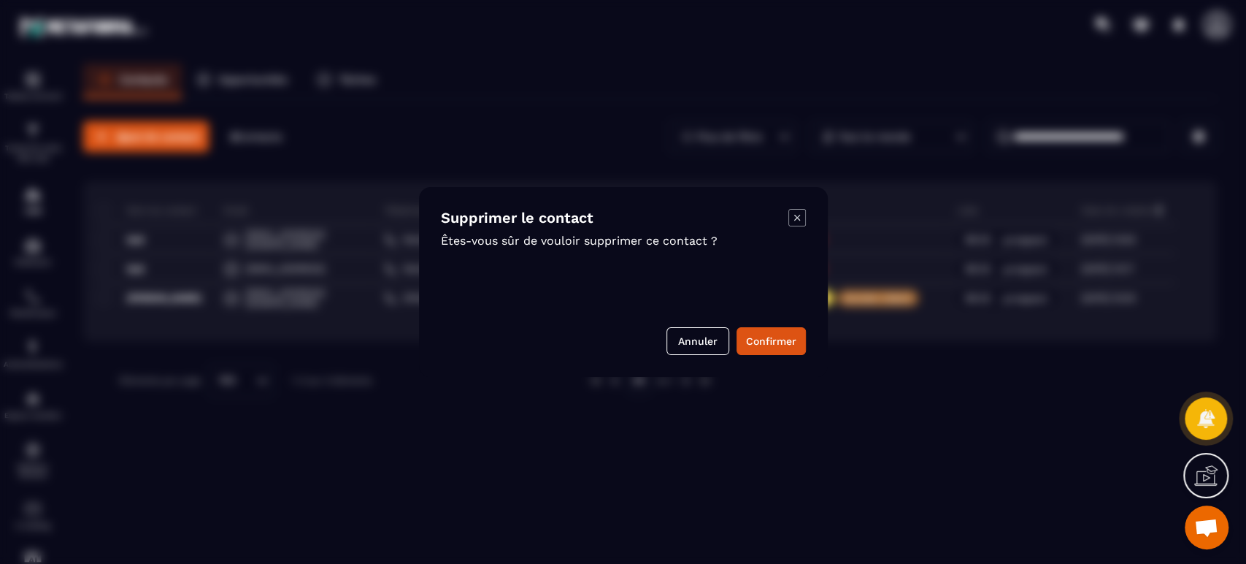
click at [784, 345] on button "Confirmer" at bounding box center [771, 341] width 69 height 28
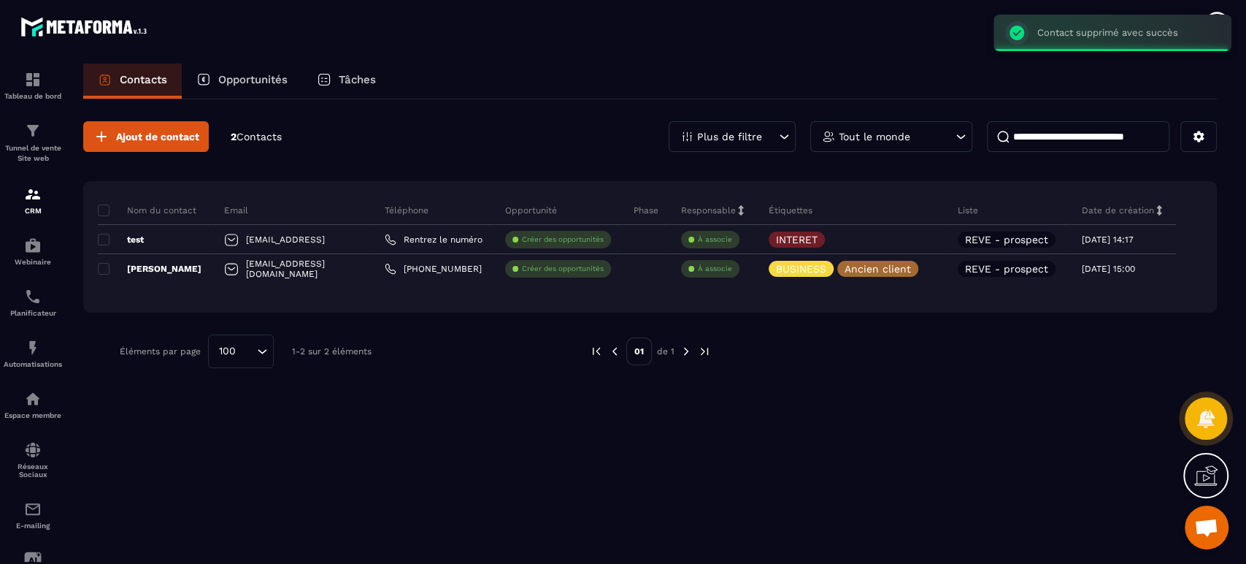
click at [0, 0] on icon at bounding box center [0, 0] width 0 height 0
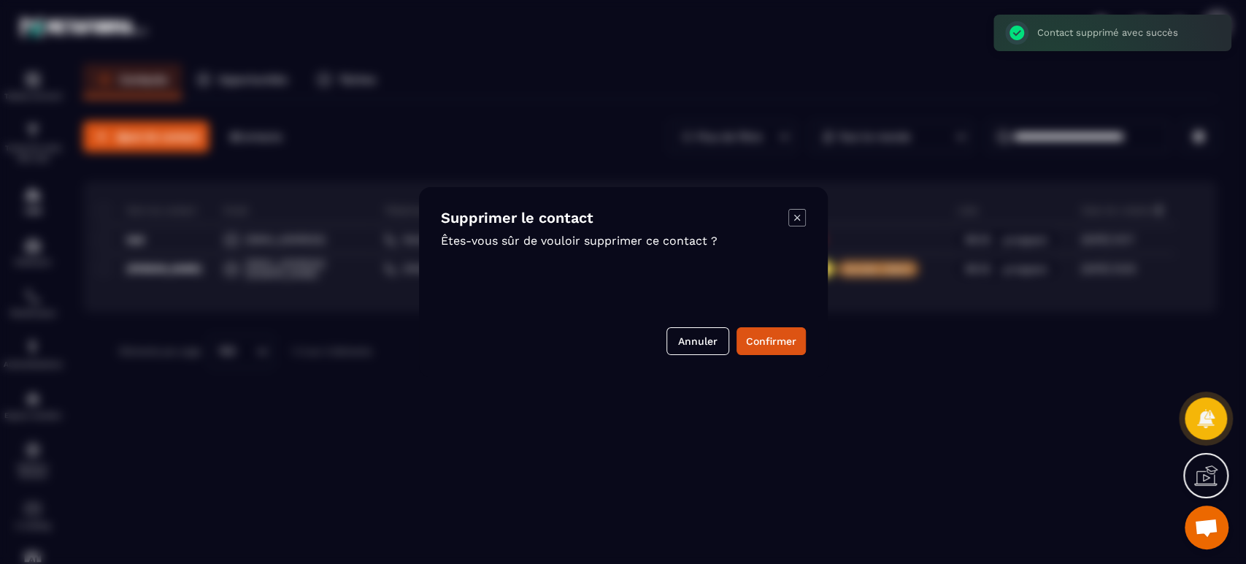
click at [781, 337] on button "Confirmer" at bounding box center [771, 341] width 69 height 28
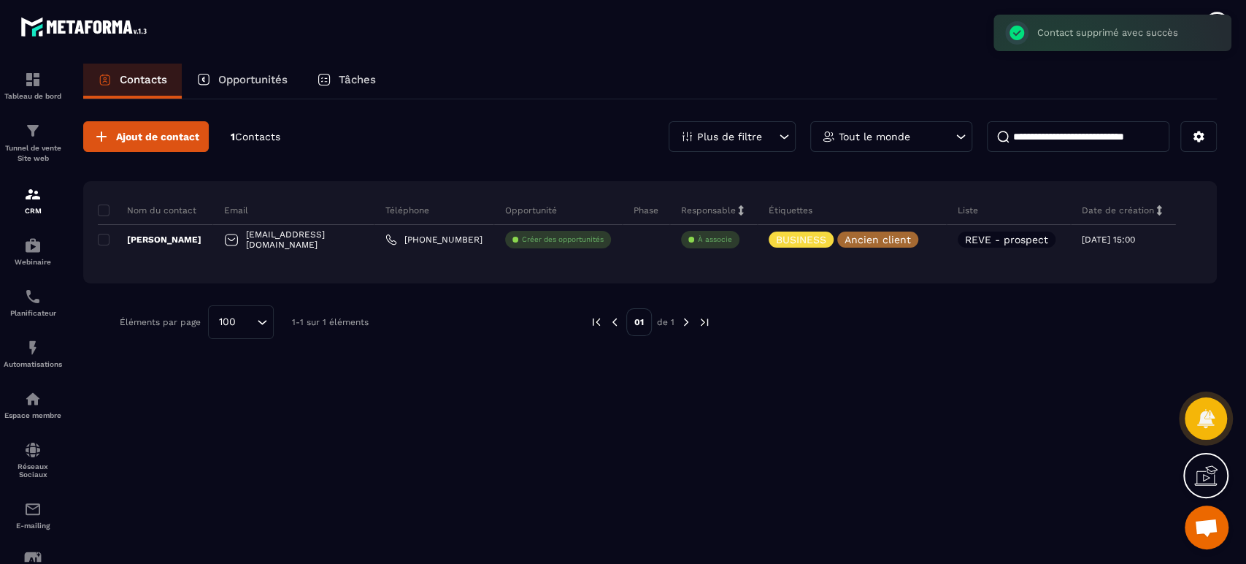
click at [26, 156] on p "Tunnel de vente Site web" at bounding box center [33, 153] width 58 height 20
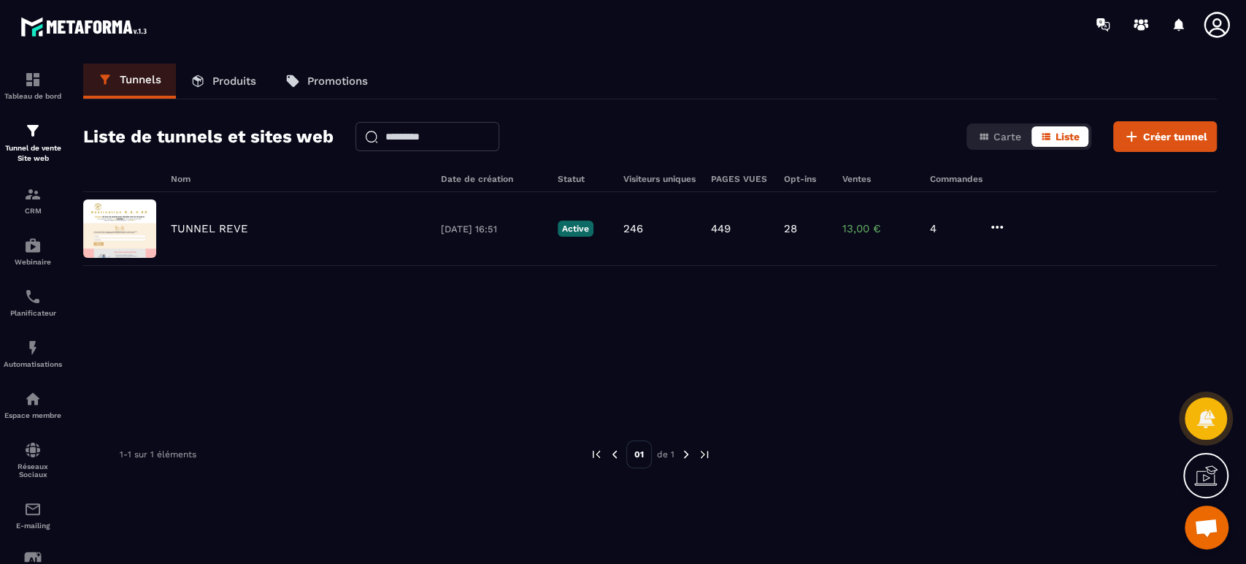
click at [210, 223] on p "TUNNEL REVE" at bounding box center [209, 228] width 77 height 13
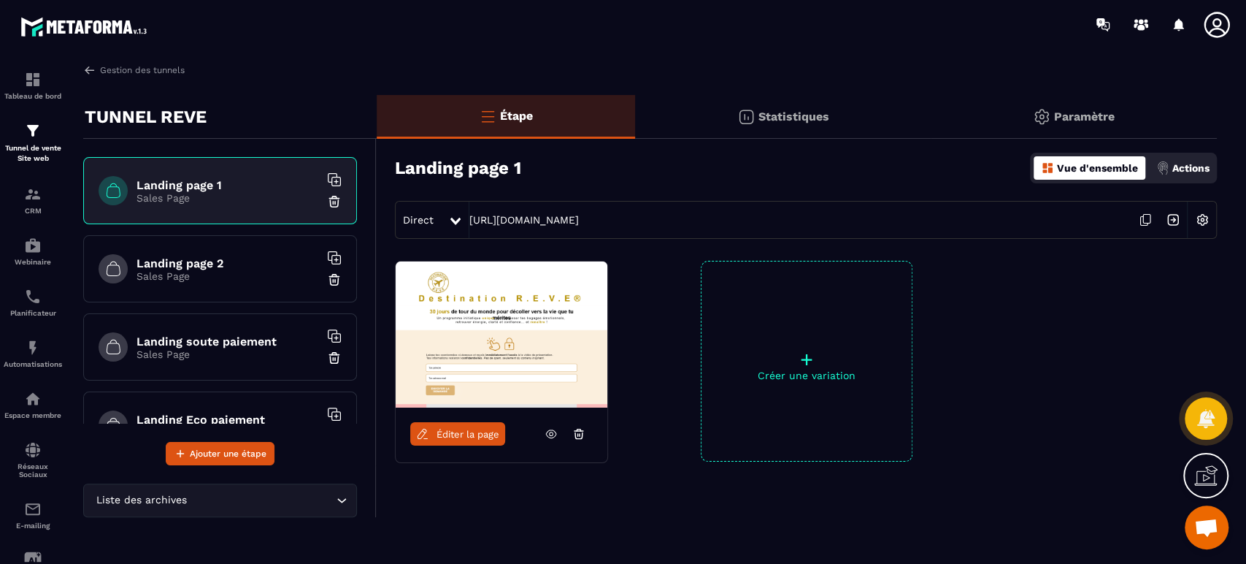
click at [209, 180] on h6 "Landing page 1" at bounding box center [228, 185] width 183 height 14
click at [1139, 216] on icon at bounding box center [1146, 220] width 28 height 28
click at [22, 146] on p "Tunnel de vente Site web" at bounding box center [33, 153] width 58 height 20
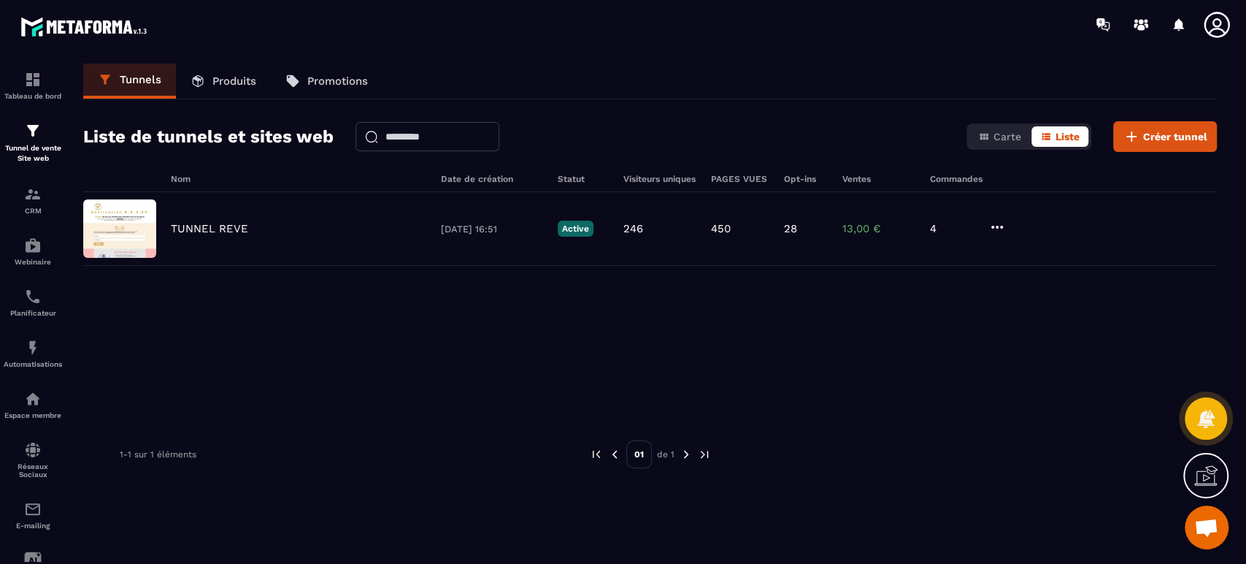
click at [39, 153] on p "Tunnel de vente Site web" at bounding box center [33, 153] width 58 height 20
click at [198, 222] on p "TUNNEL REVE" at bounding box center [209, 228] width 77 height 13
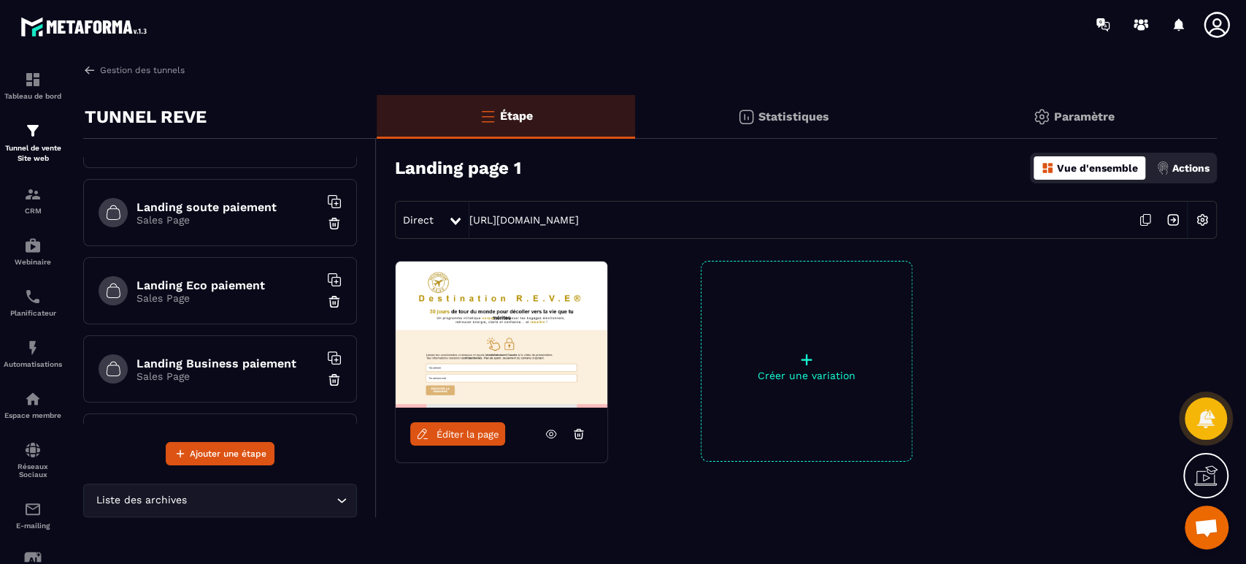
scroll to position [162, 0]
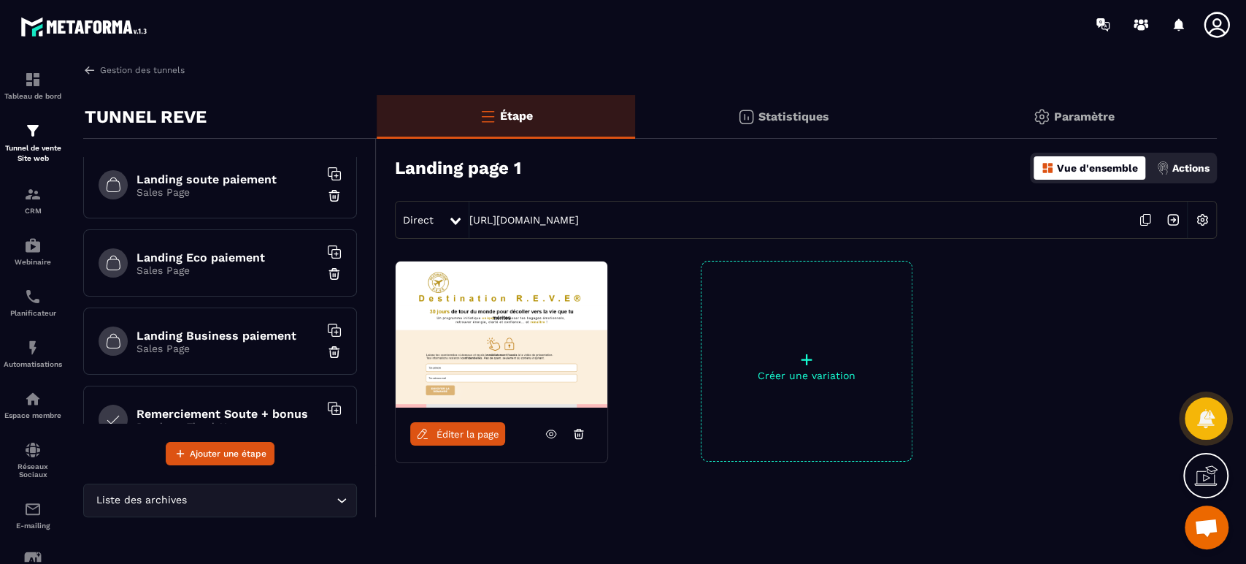
click at [221, 253] on h6 "Landing Eco paiement" at bounding box center [228, 257] width 183 height 14
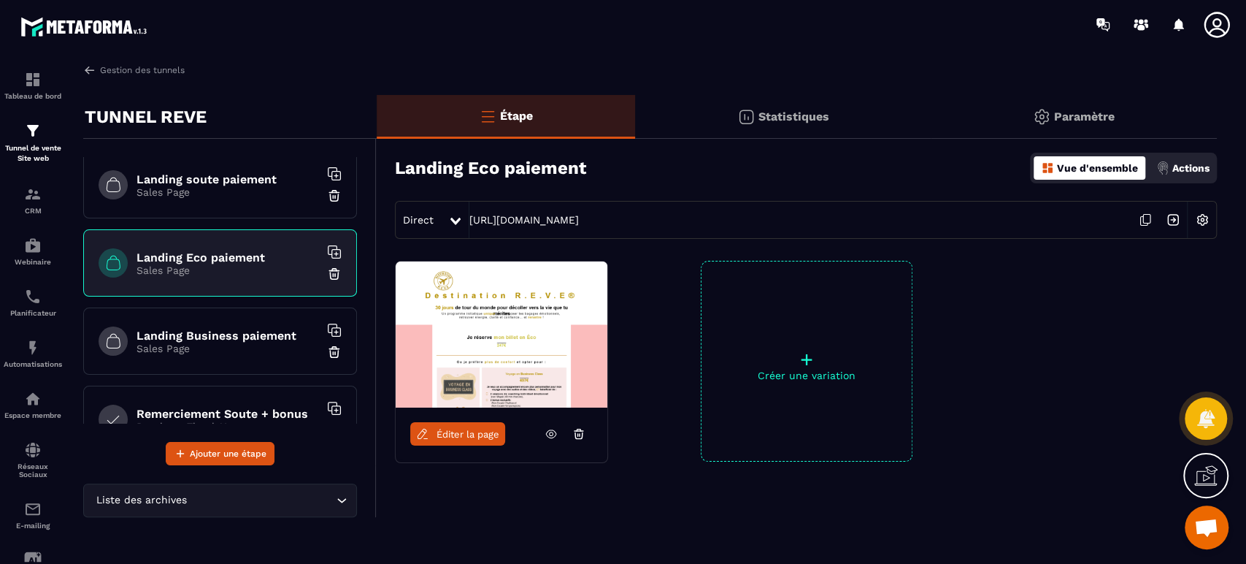
click at [1192, 163] on p "Actions" at bounding box center [1191, 168] width 37 height 12
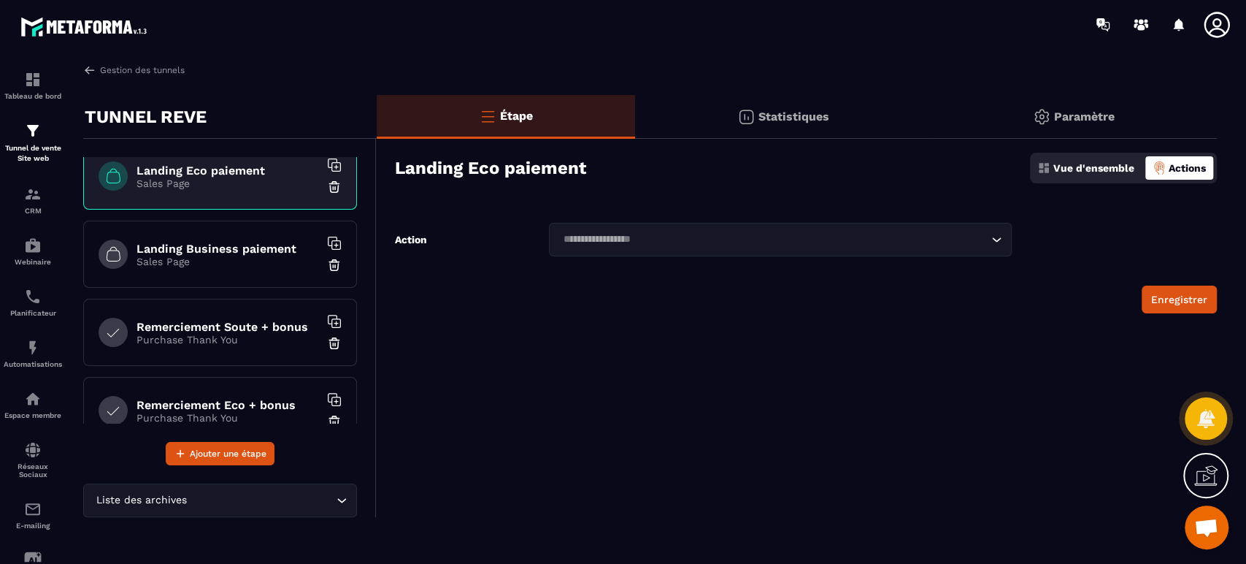
scroll to position [270, 0]
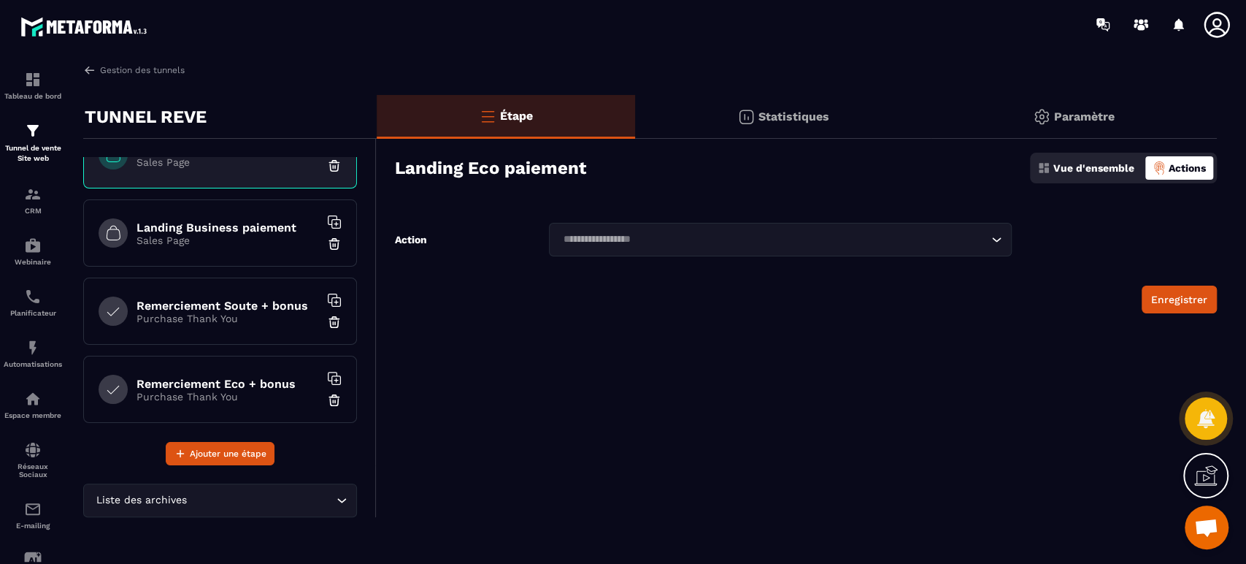
click at [256, 312] on p "Purchase Thank You" at bounding box center [228, 318] width 183 height 12
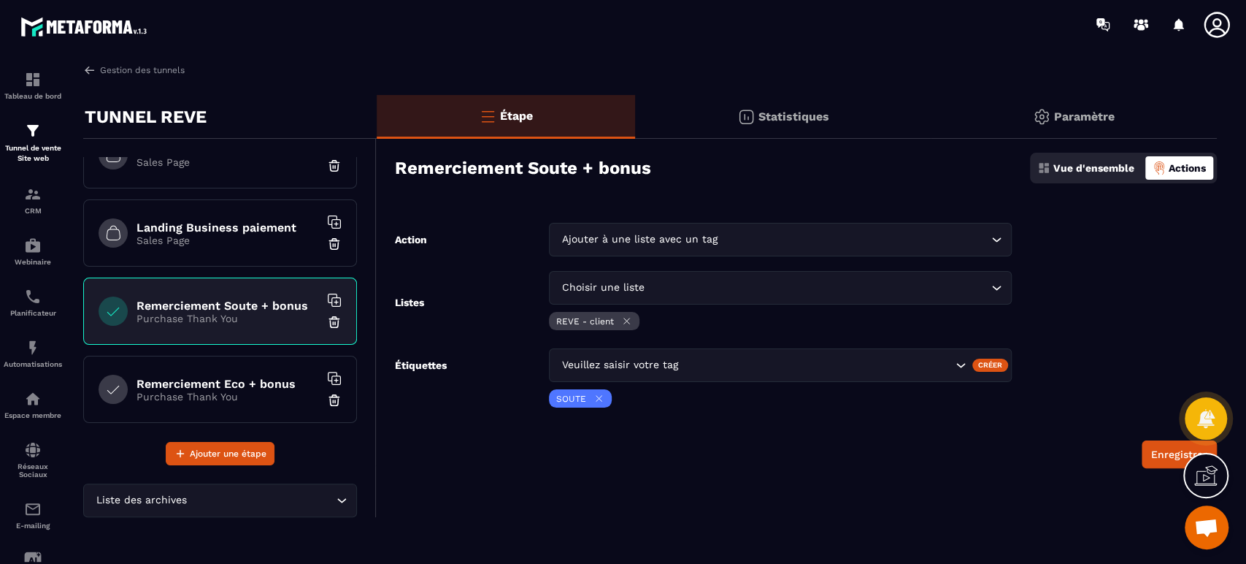
click at [253, 240] on p "Sales Page" at bounding box center [228, 240] width 183 height 12
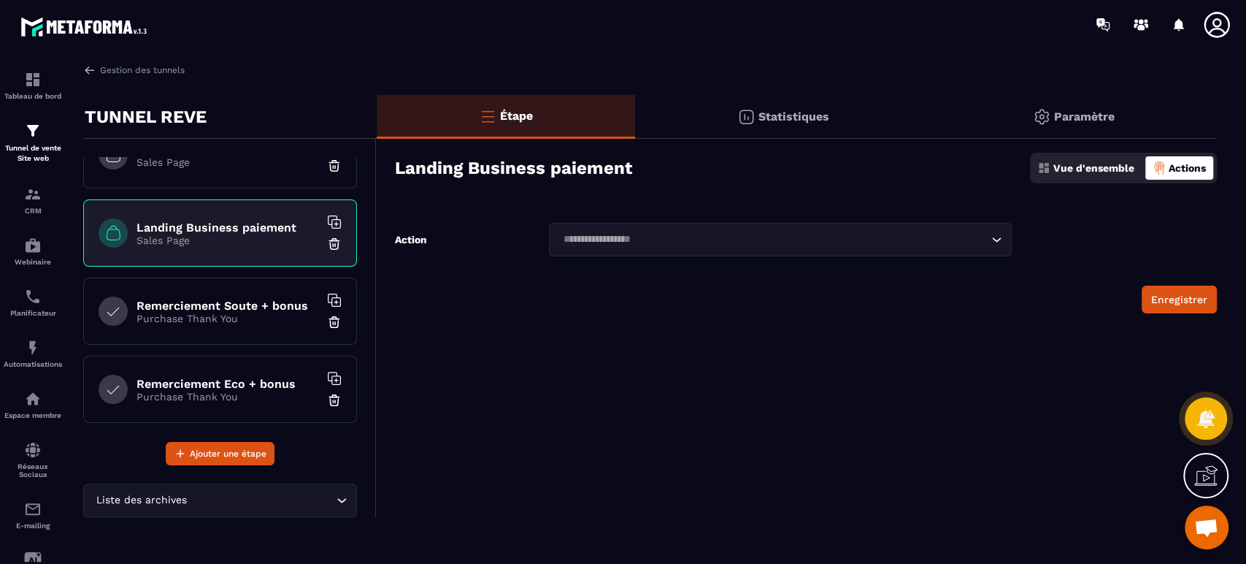
scroll to position [324, 0]
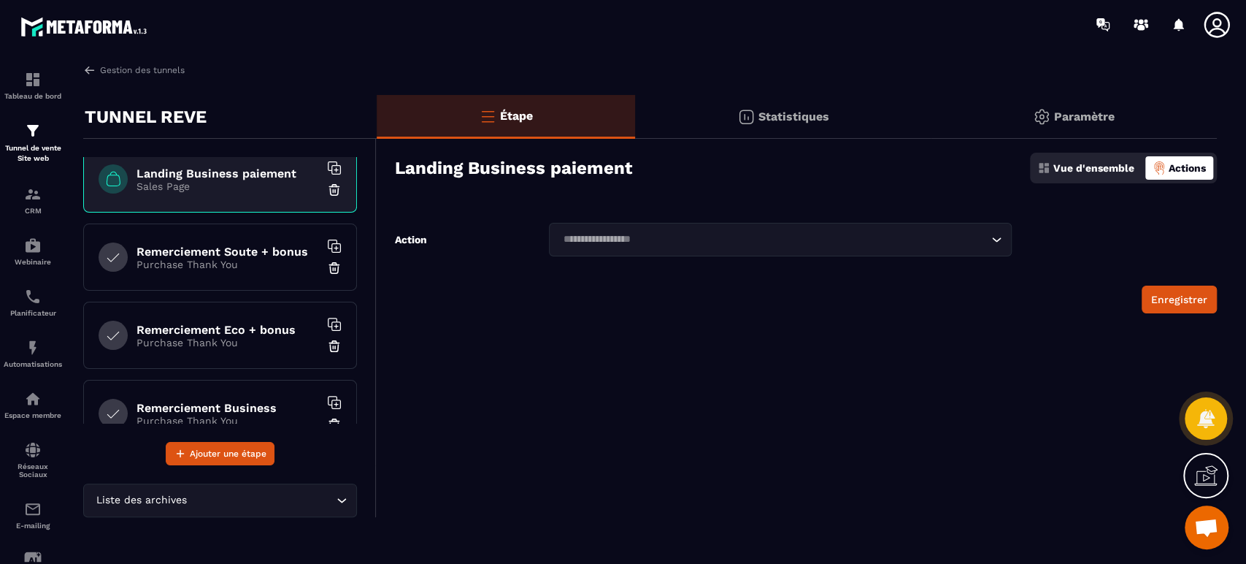
click at [277, 323] on h6 "Remerciement Eco + bonus" at bounding box center [228, 330] width 183 height 14
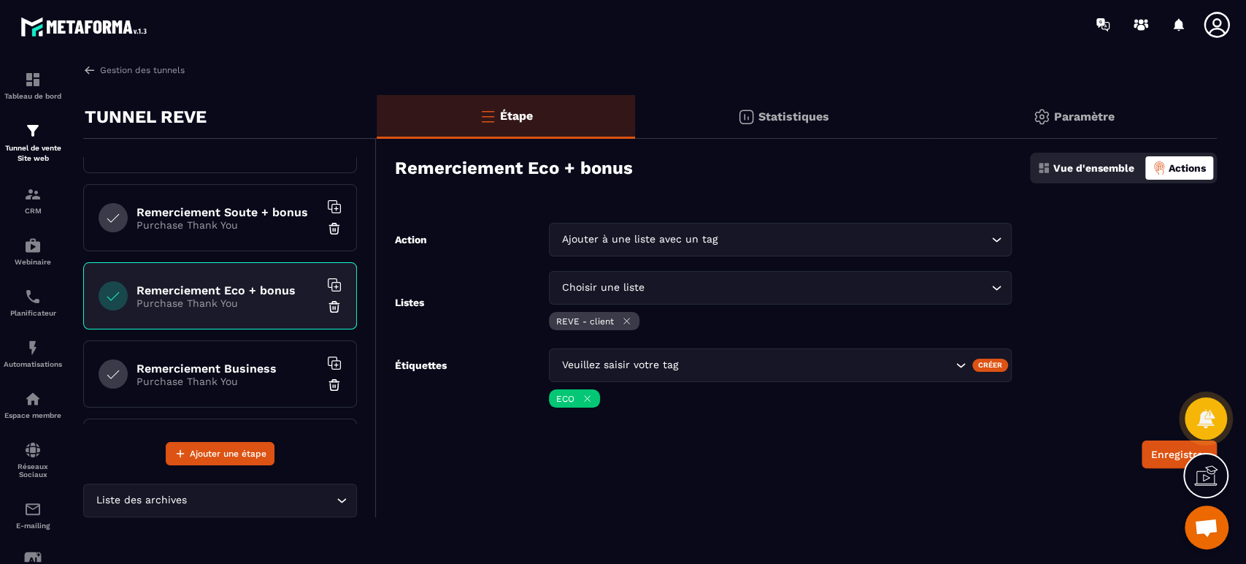
scroll to position [378, 0]
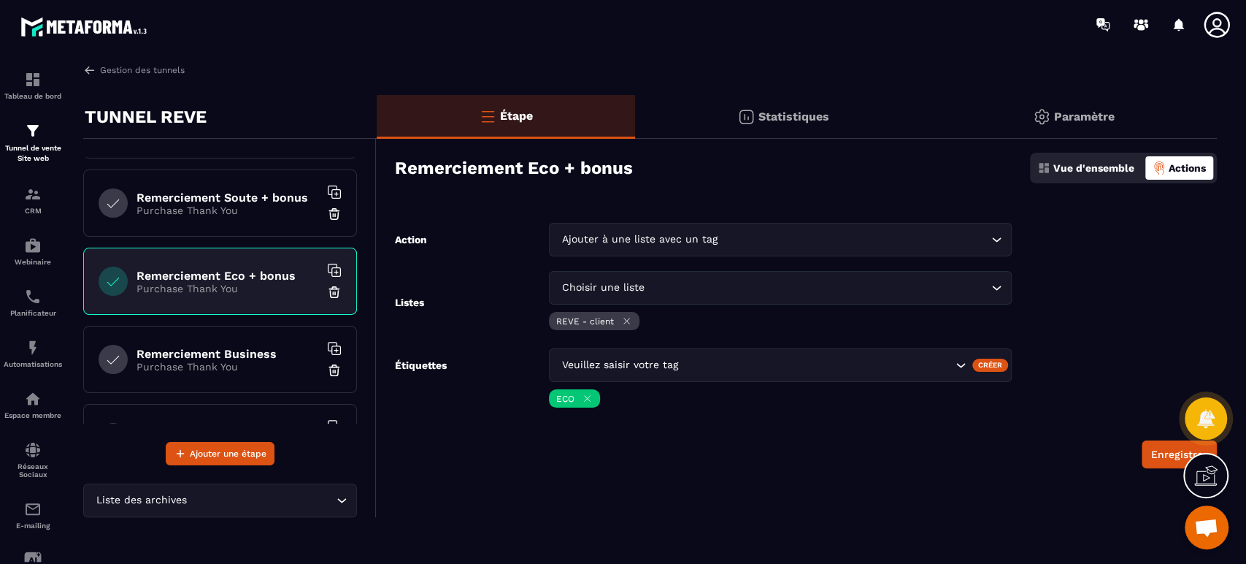
click at [269, 348] on h6 "Remerciement Business" at bounding box center [228, 354] width 183 height 14
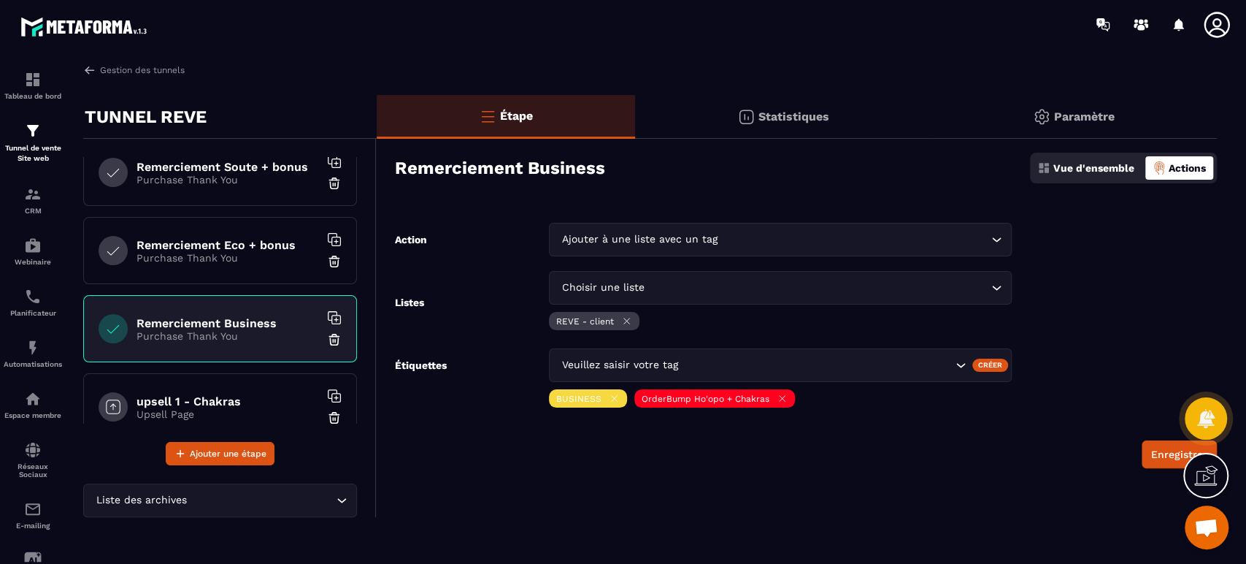
scroll to position [432, 0]
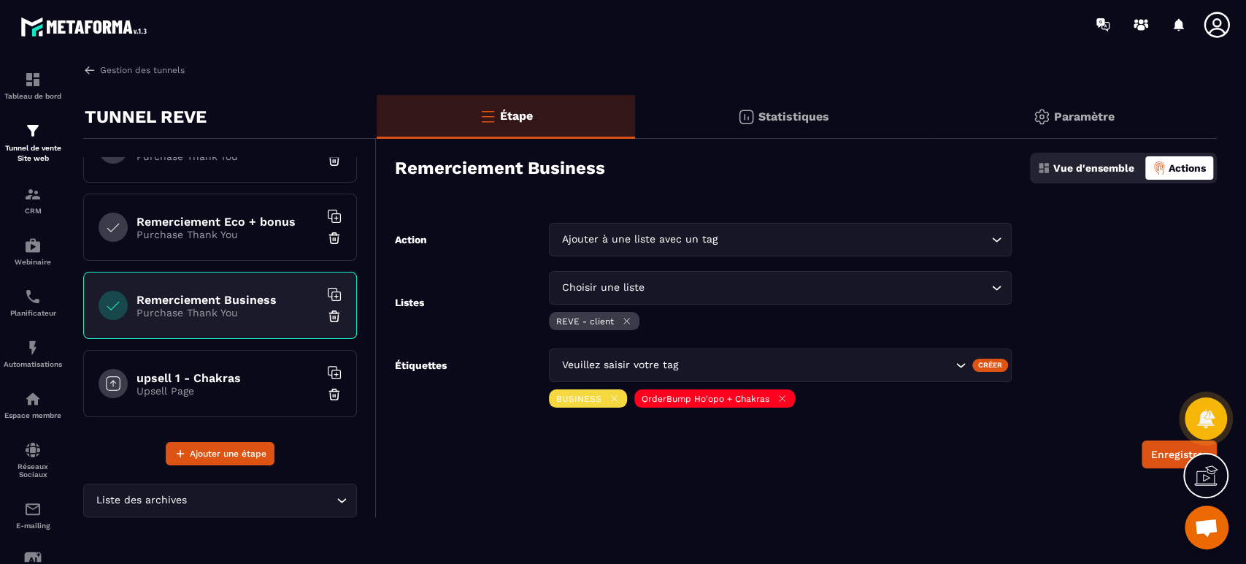
click at [188, 238] on p "Purchase Thank You" at bounding box center [228, 235] width 183 height 12
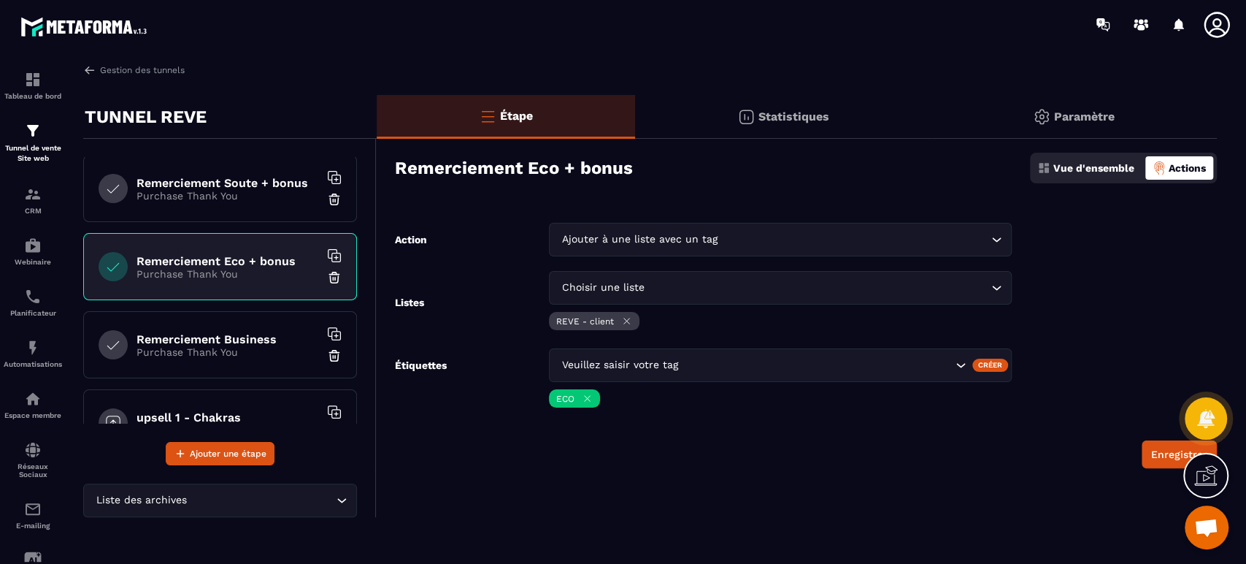
scroll to position [378, 0]
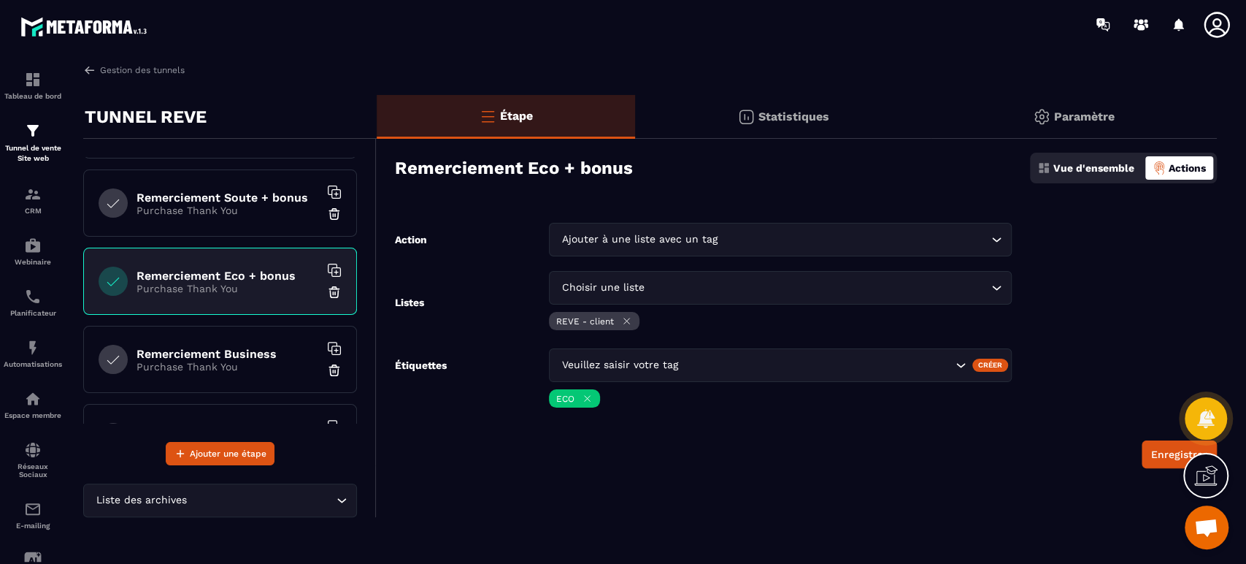
click at [204, 207] on p "Purchase Thank You" at bounding box center [228, 210] width 183 height 12
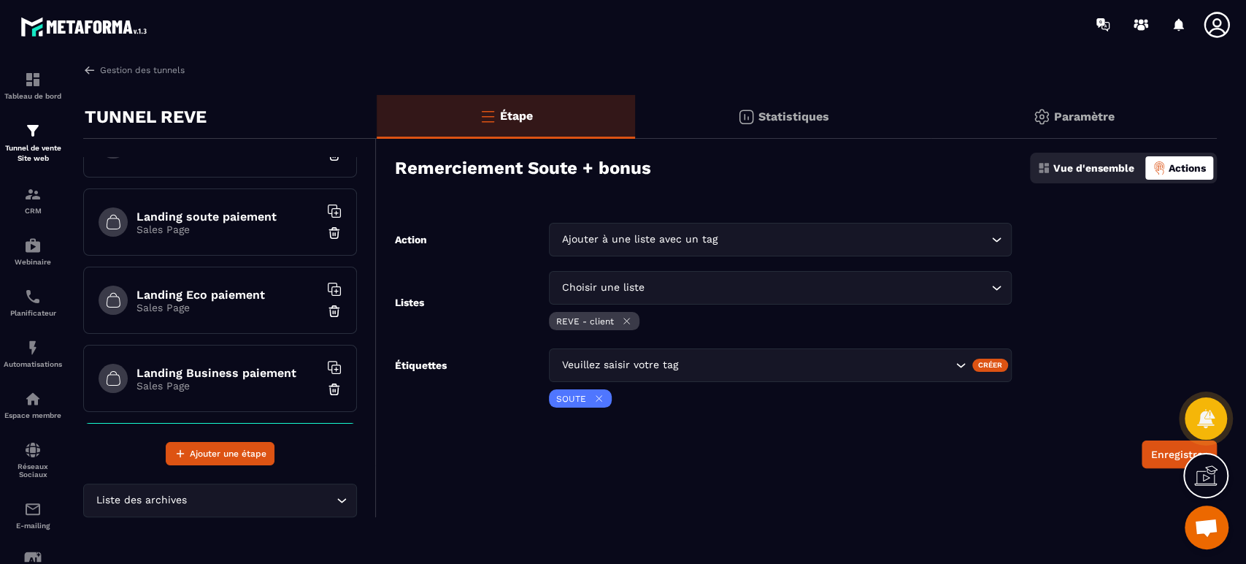
scroll to position [108, 0]
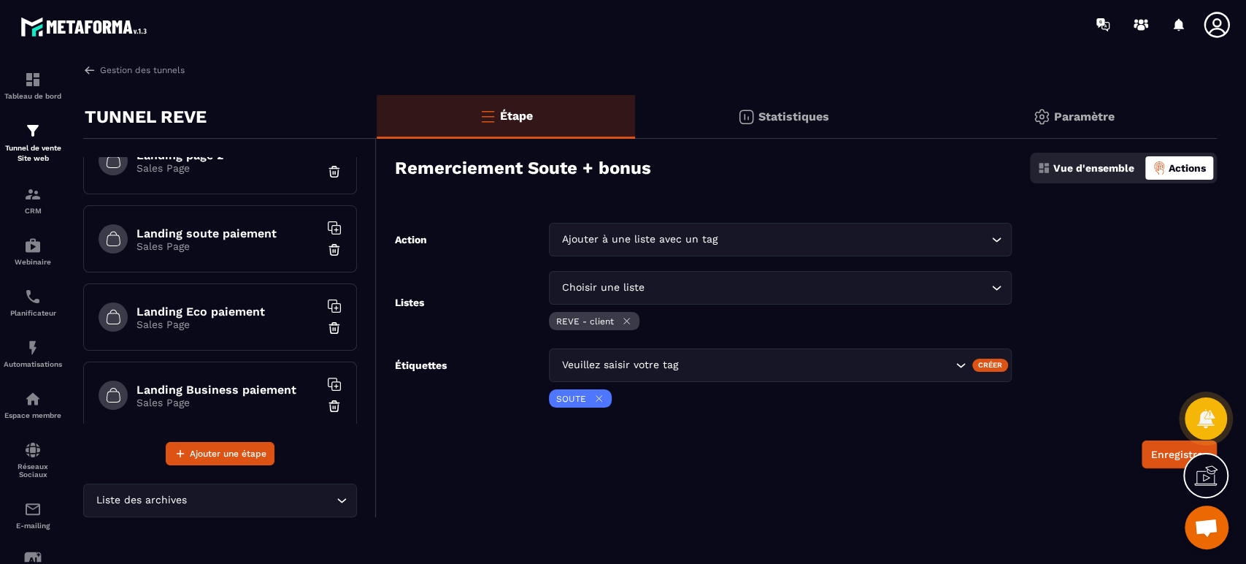
click at [230, 232] on h6 "Landing soute paiement" at bounding box center [228, 233] width 183 height 14
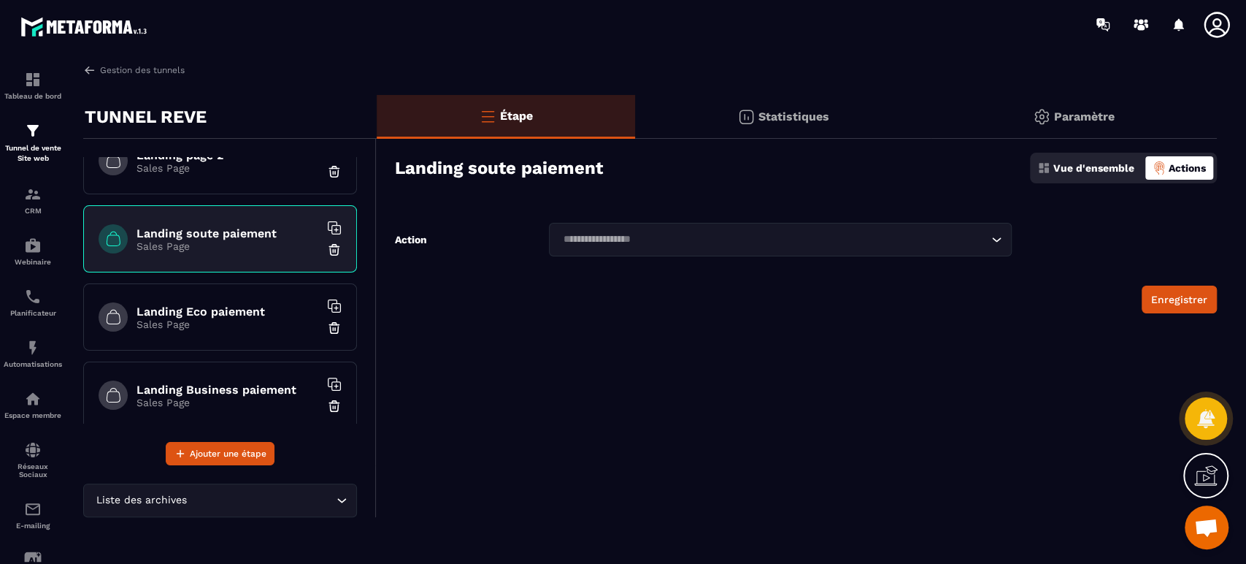
click at [768, 235] on input "Search for option" at bounding box center [773, 239] width 429 height 16
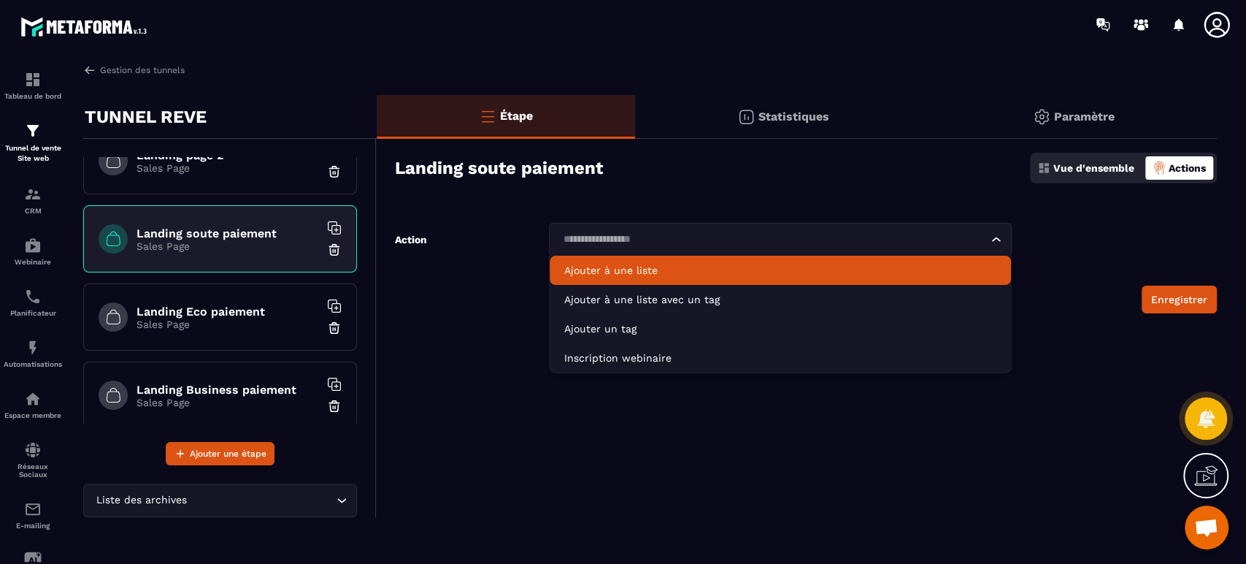
click at [655, 272] on p "Ajouter à une liste" at bounding box center [780, 270] width 432 height 15
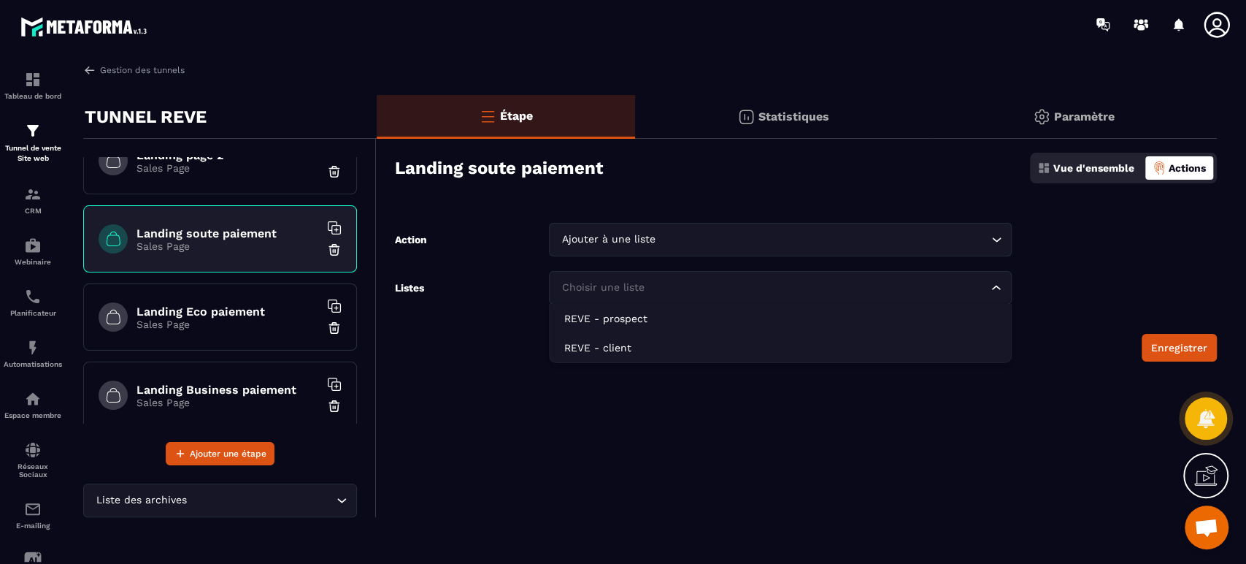
click at [642, 291] on div "Choisir une liste" at bounding box center [773, 288] width 432 height 16
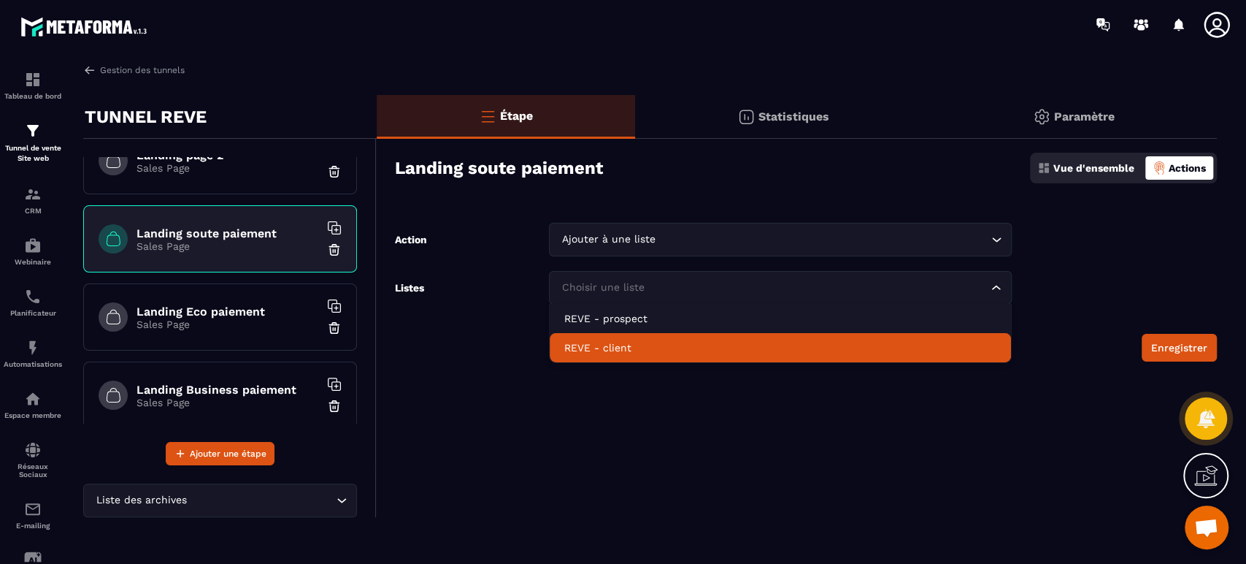
click at [637, 342] on p "REVE - client" at bounding box center [780, 347] width 432 height 15
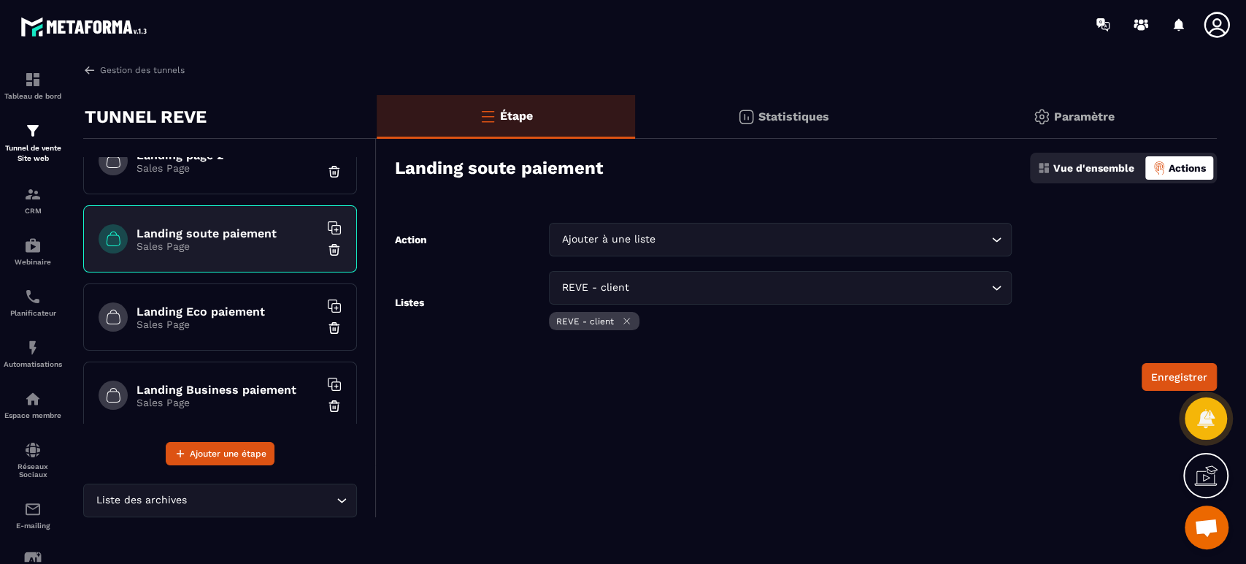
click at [1181, 372] on button "Enregistrer" at bounding box center [1179, 377] width 75 height 28
click at [240, 308] on h6 "Landing Eco paiement" at bounding box center [228, 311] width 183 height 14
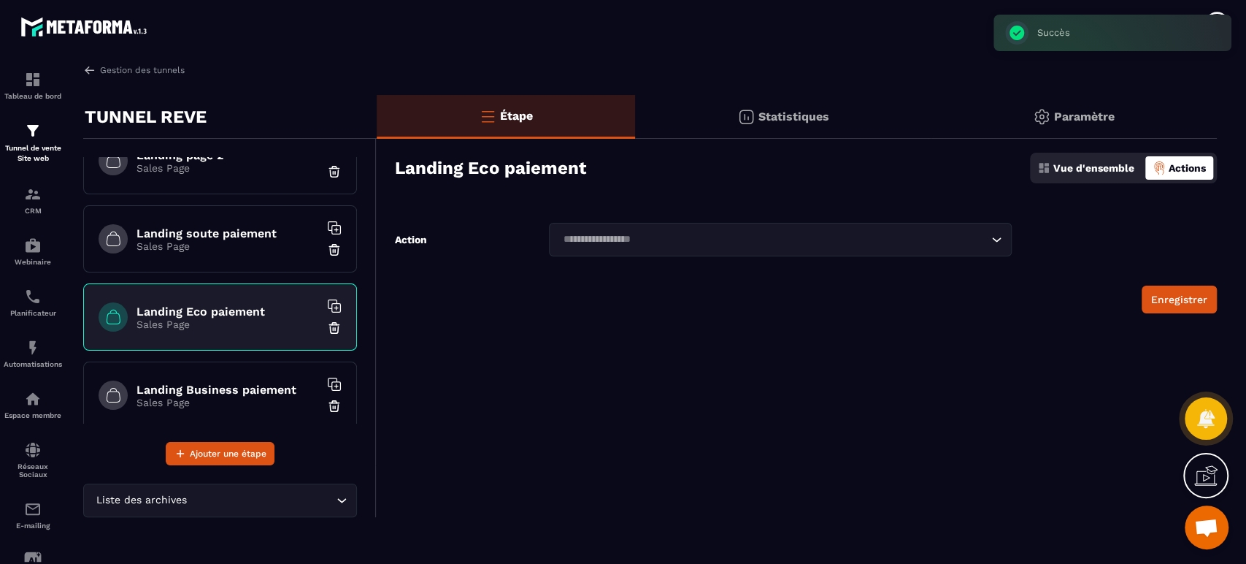
click at [695, 242] on input "Search for option" at bounding box center [773, 239] width 429 height 16
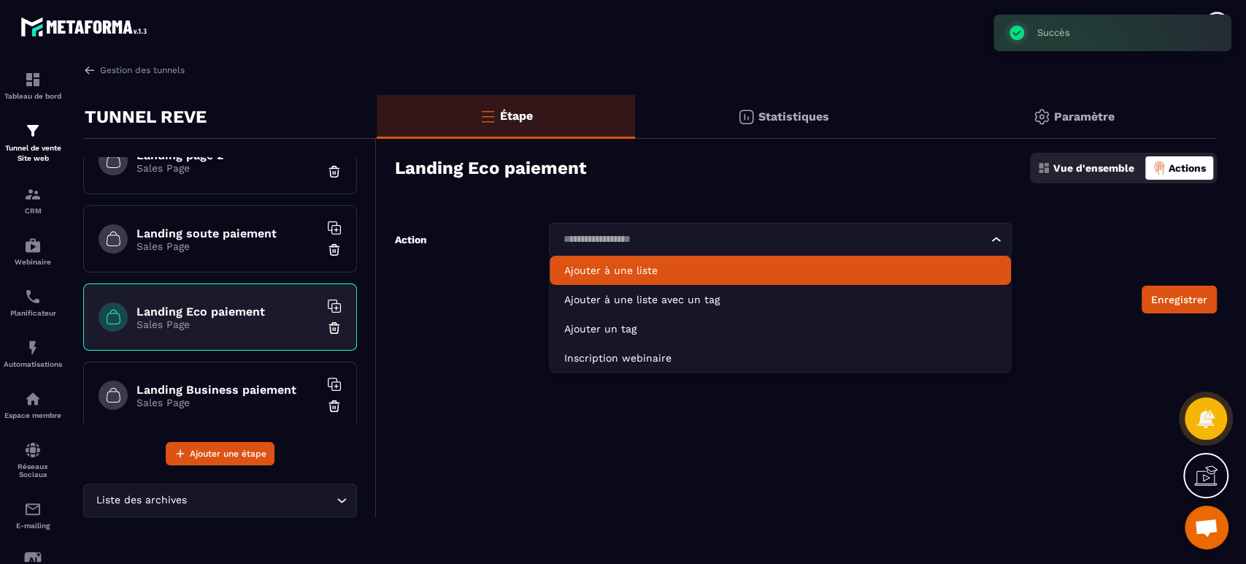
click at [626, 269] on p "Ajouter à une liste" at bounding box center [780, 270] width 432 height 15
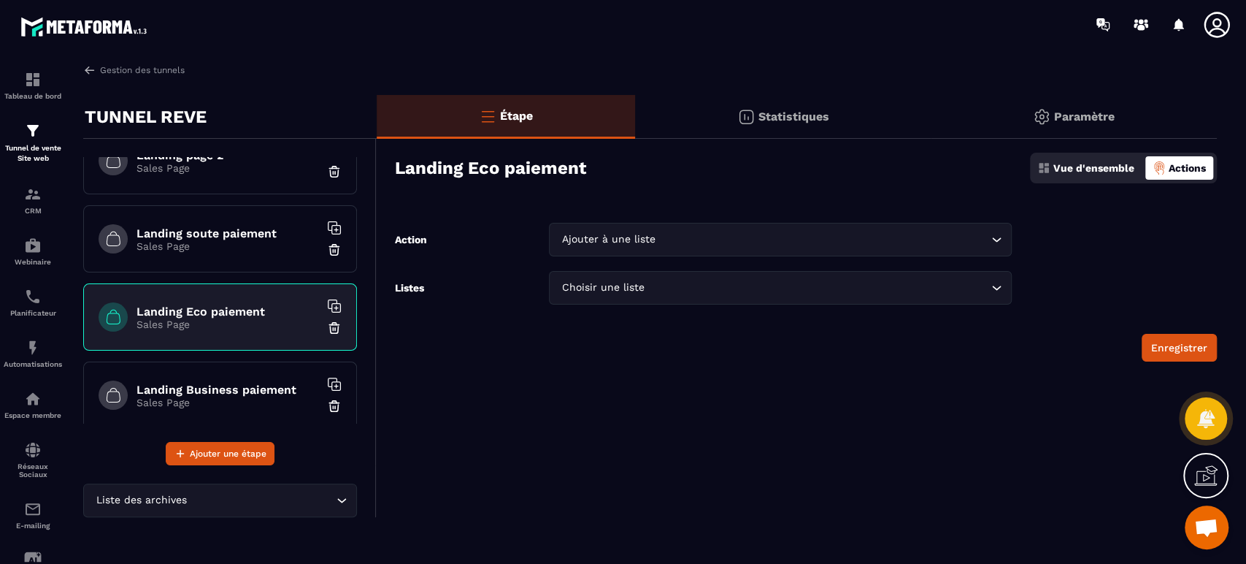
click at [713, 302] on div "Choisir une liste Loading..." at bounding box center [780, 288] width 462 height 34
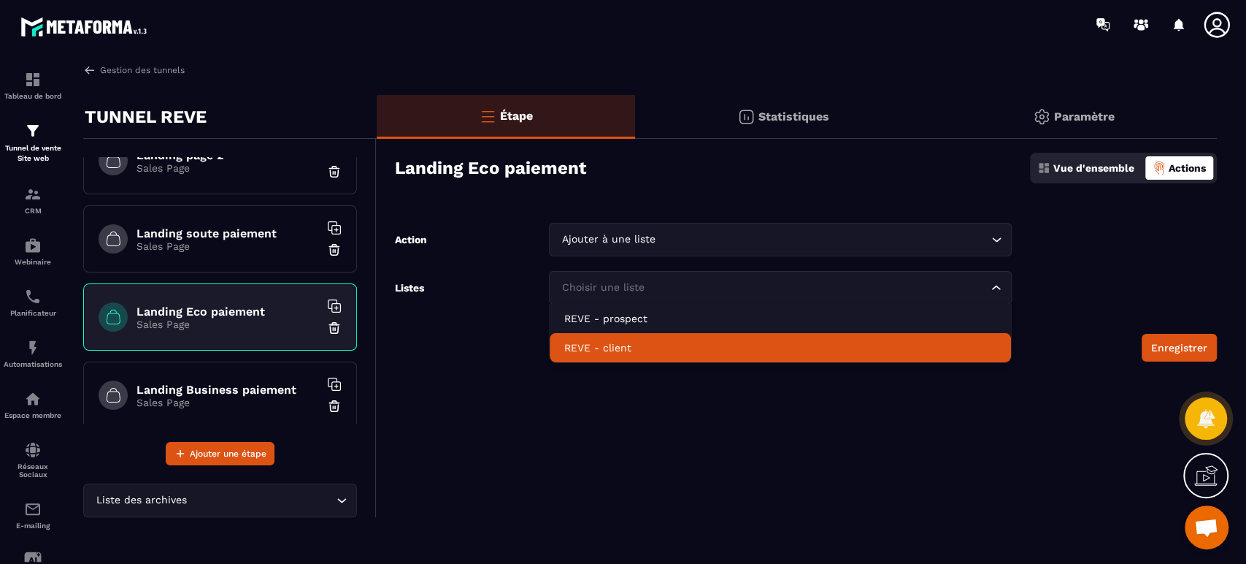
click at [644, 339] on li "REVE - client" at bounding box center [780, 347] width 461 height 29
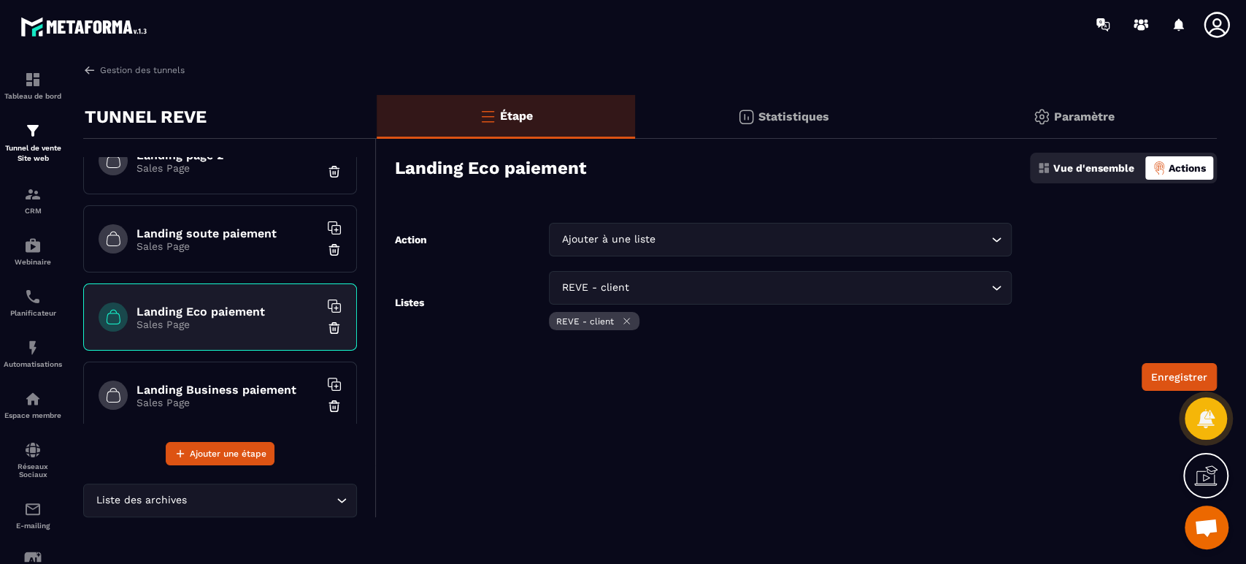
click at [1167, 374] on button "Enregistrer" at bounding box center [1179, 377] width 75 height 28
click at [239, 390] on h6 "Landing Business paiement" at bounding box center [228, 390] width 183 height 14
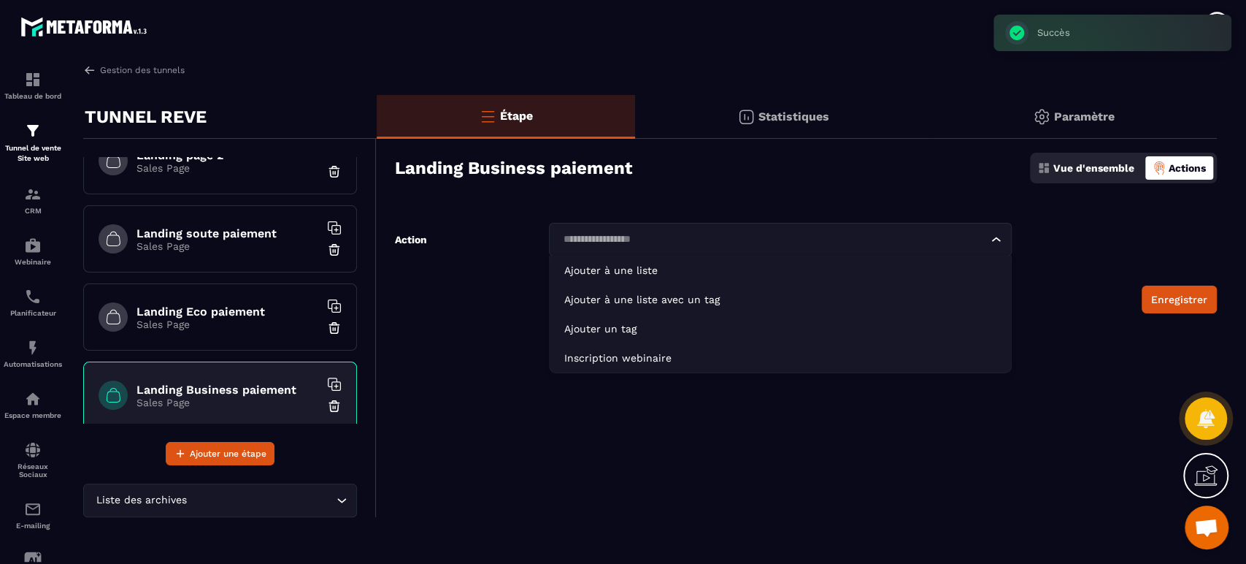
click at [797, 242] on input "Search for option" at bounding box center [773, 239] width 429 height 16
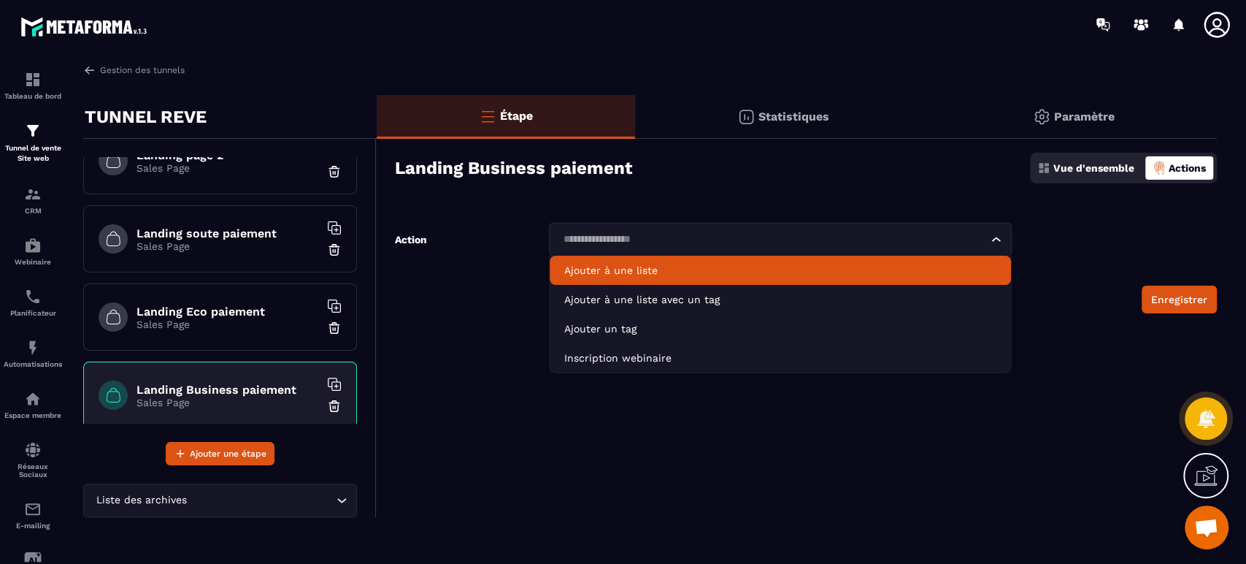
click at [640, 268] on p "Ajouter à une liste" at bounding box center [780, 270] width 432 height 15
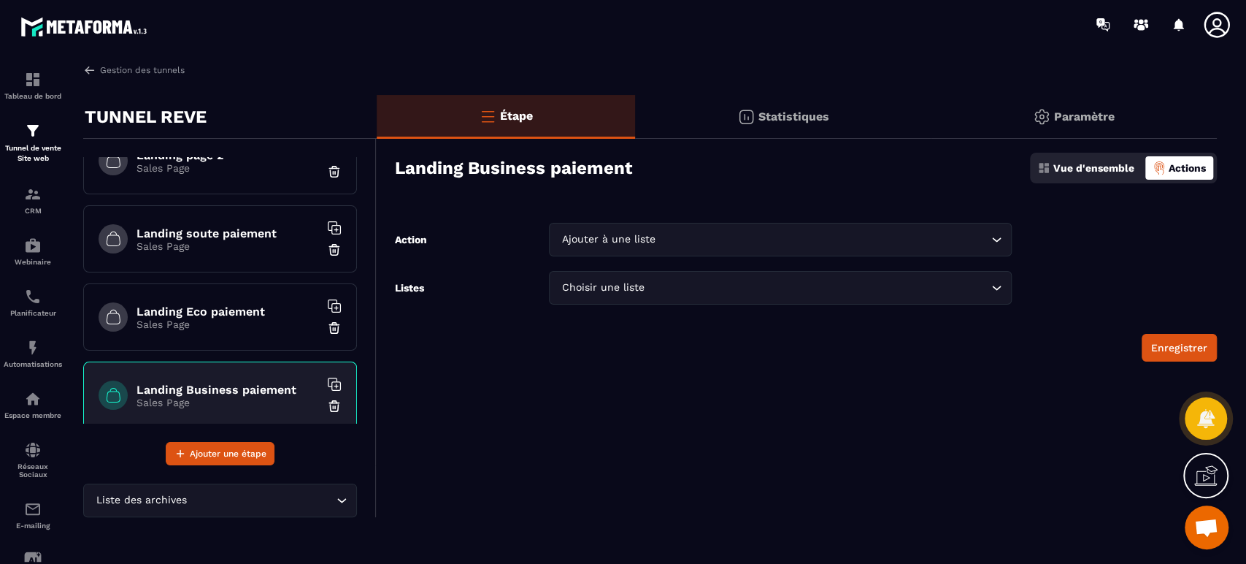
click at [812, 294] on input "Search for option" at bounding box center [818, 288] width 340 height 16
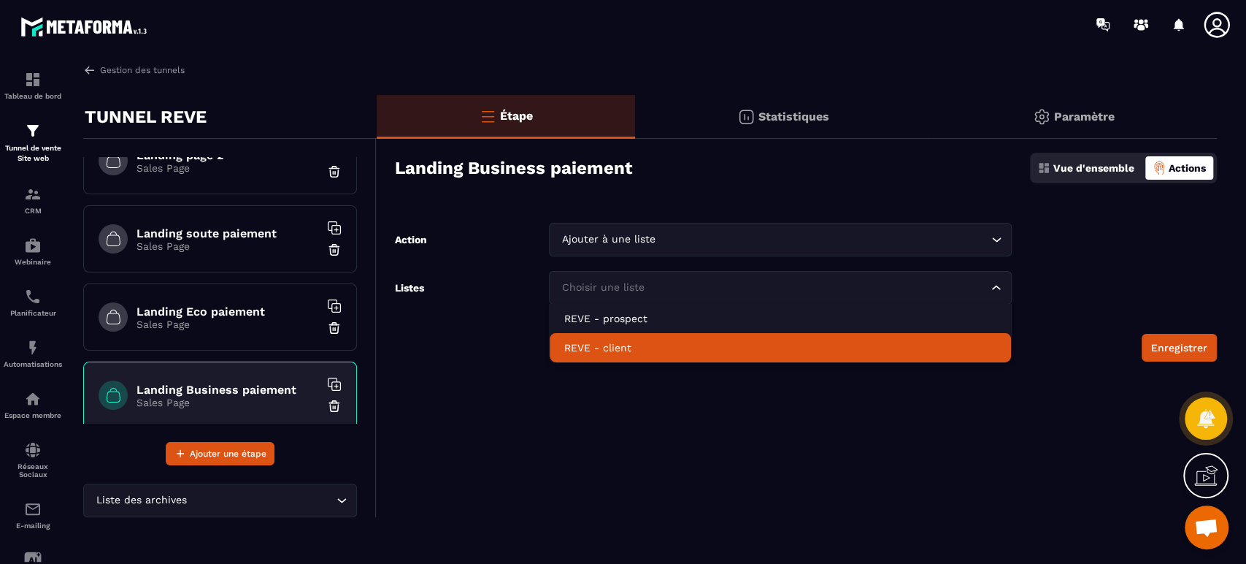
click at [647, 343] on p "REVE - client" at bounding box center [780, 347] width 432 height 15
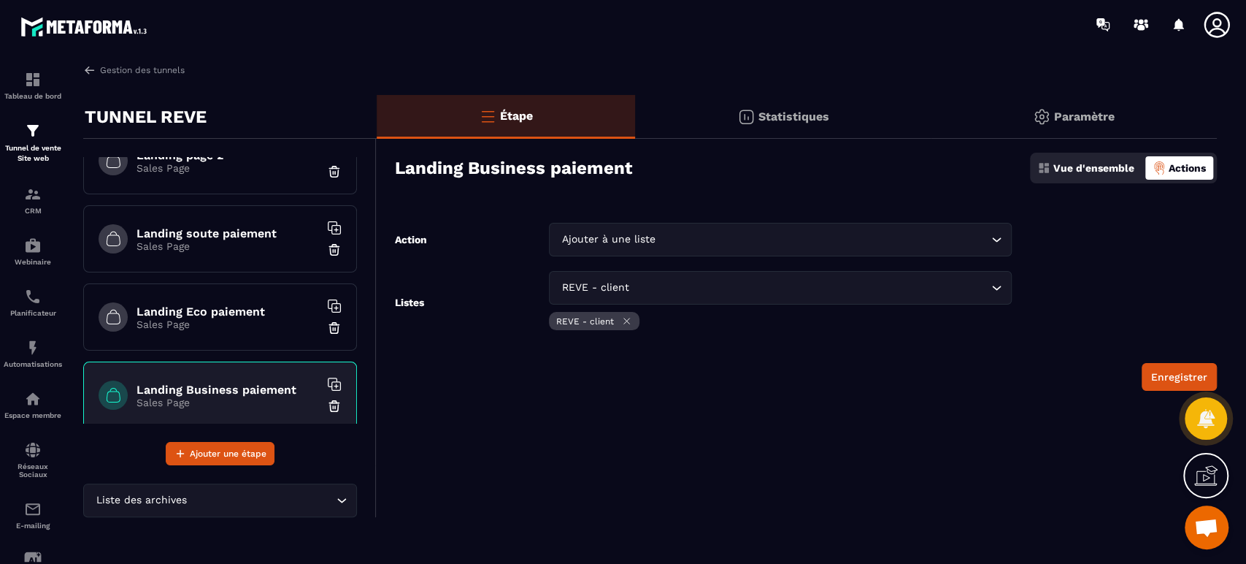
click at [1168, 372] on button "Enregistrer" at bounding box center [1179, 377] width 75 height 28
click at [34, 139] on img at bounding box center [33, 131] width 18 height 18
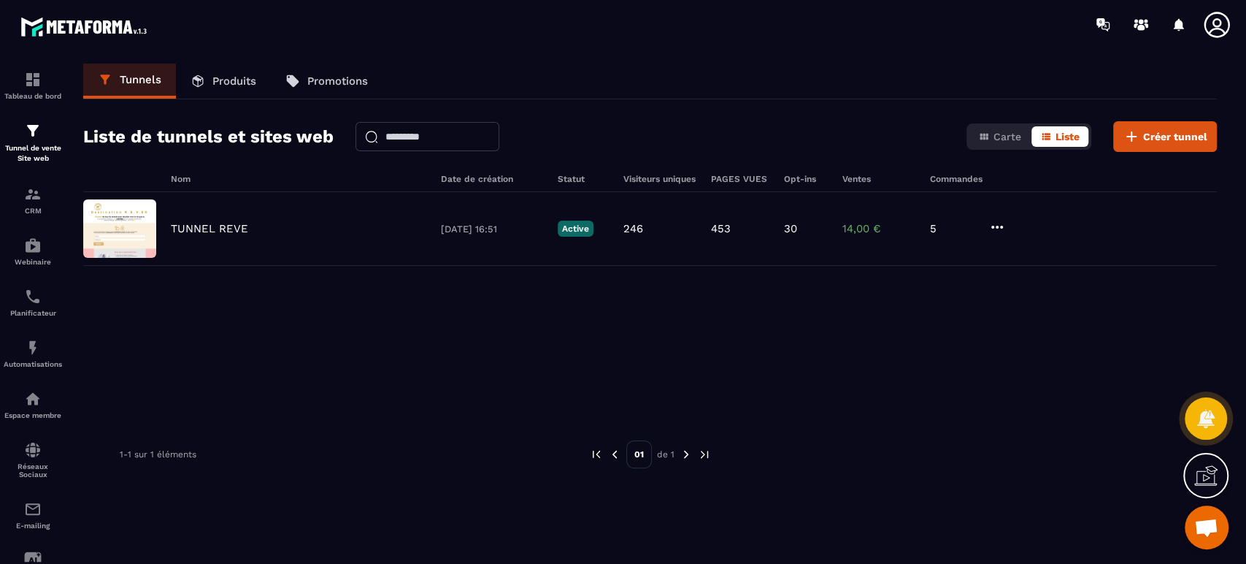
click at [0, 0] on img at bounding box center [0, 0] width 0 height 0
